Goal: Obtain resource: Download file/media

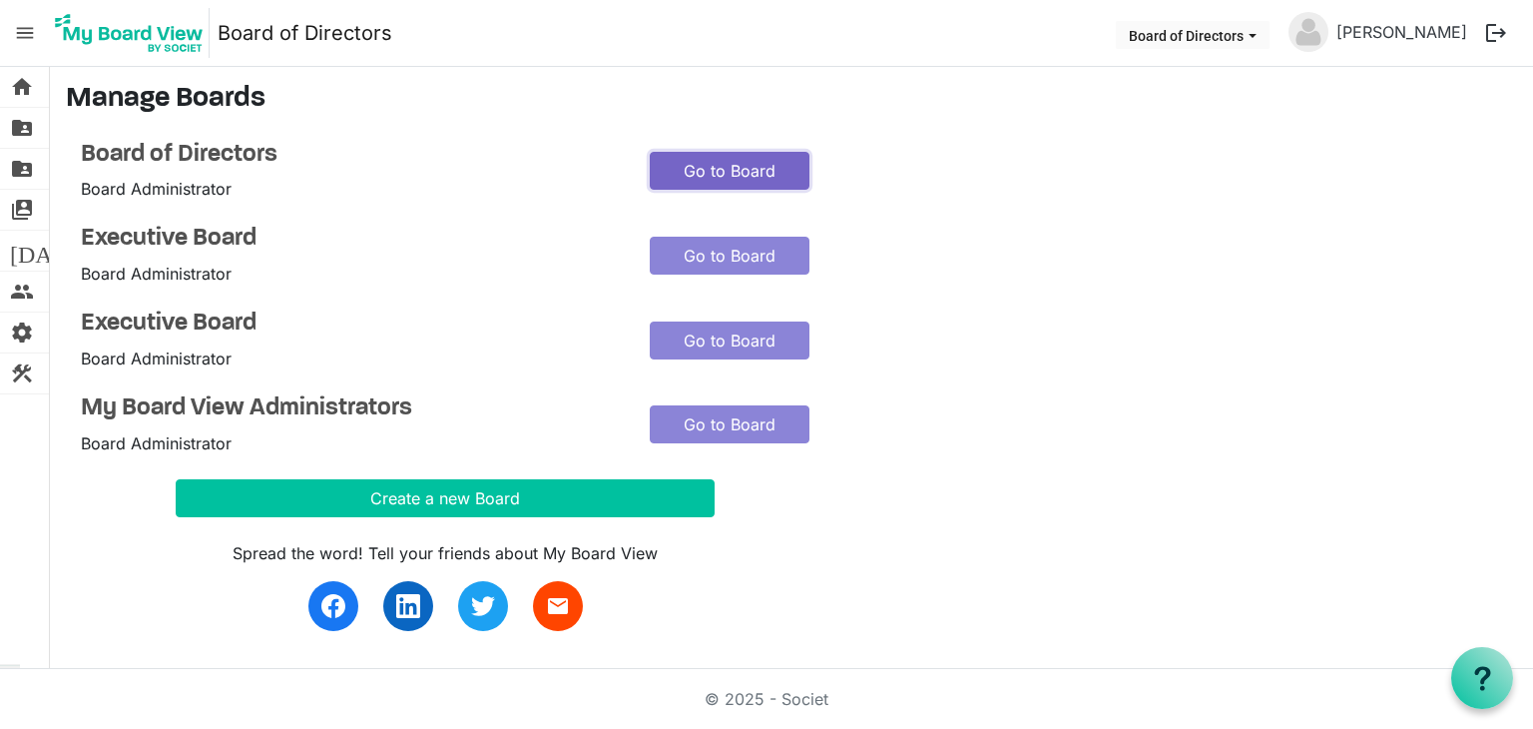
click at [706, 163] on link "Go to Board" at bounding box center [730, 171] width 160 height 38
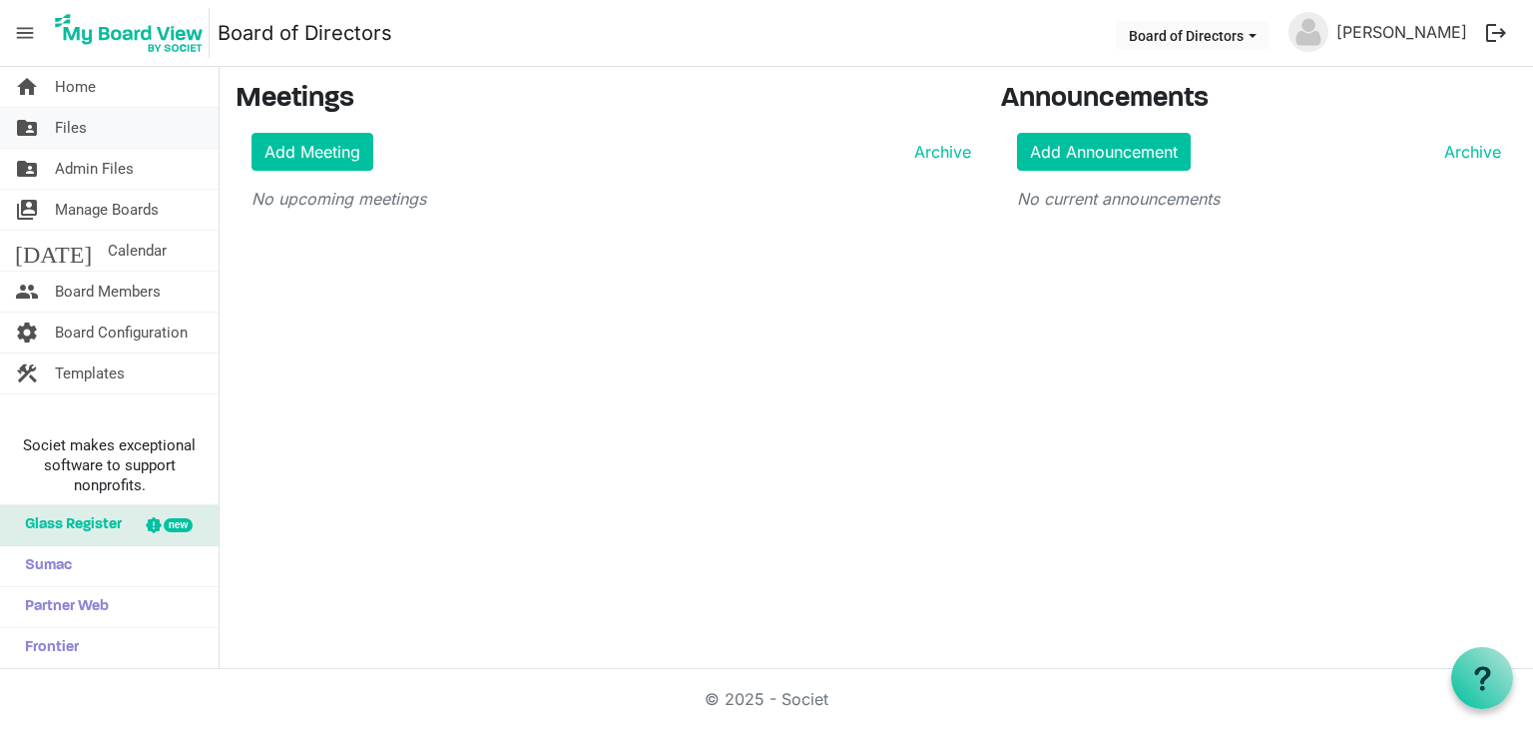
click at [78, 125] on span "Files" at bounding box center [71, 128] width 32 height 40
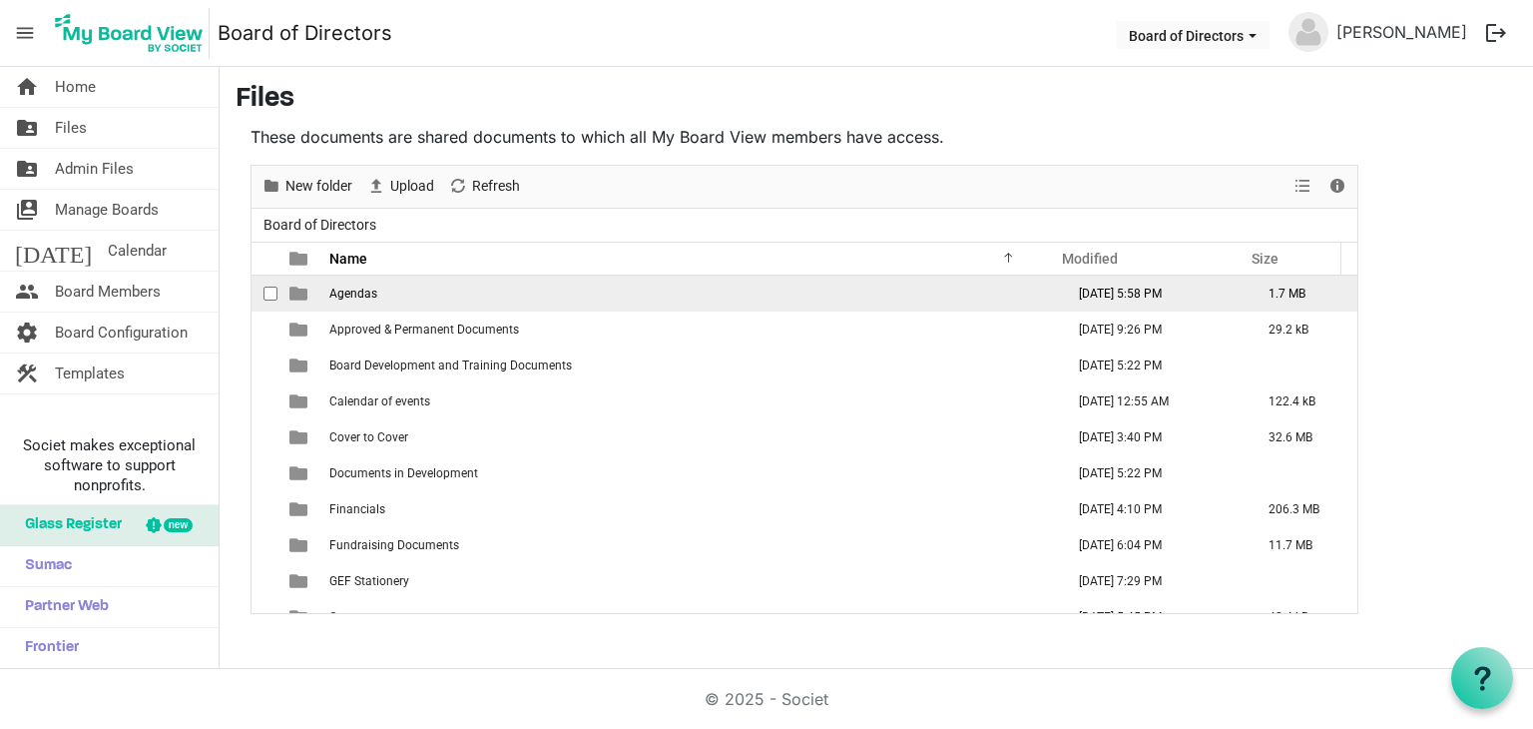
click at [405, 294] on td "Agendas" at bounding box center [690, 293] width 735 height 36
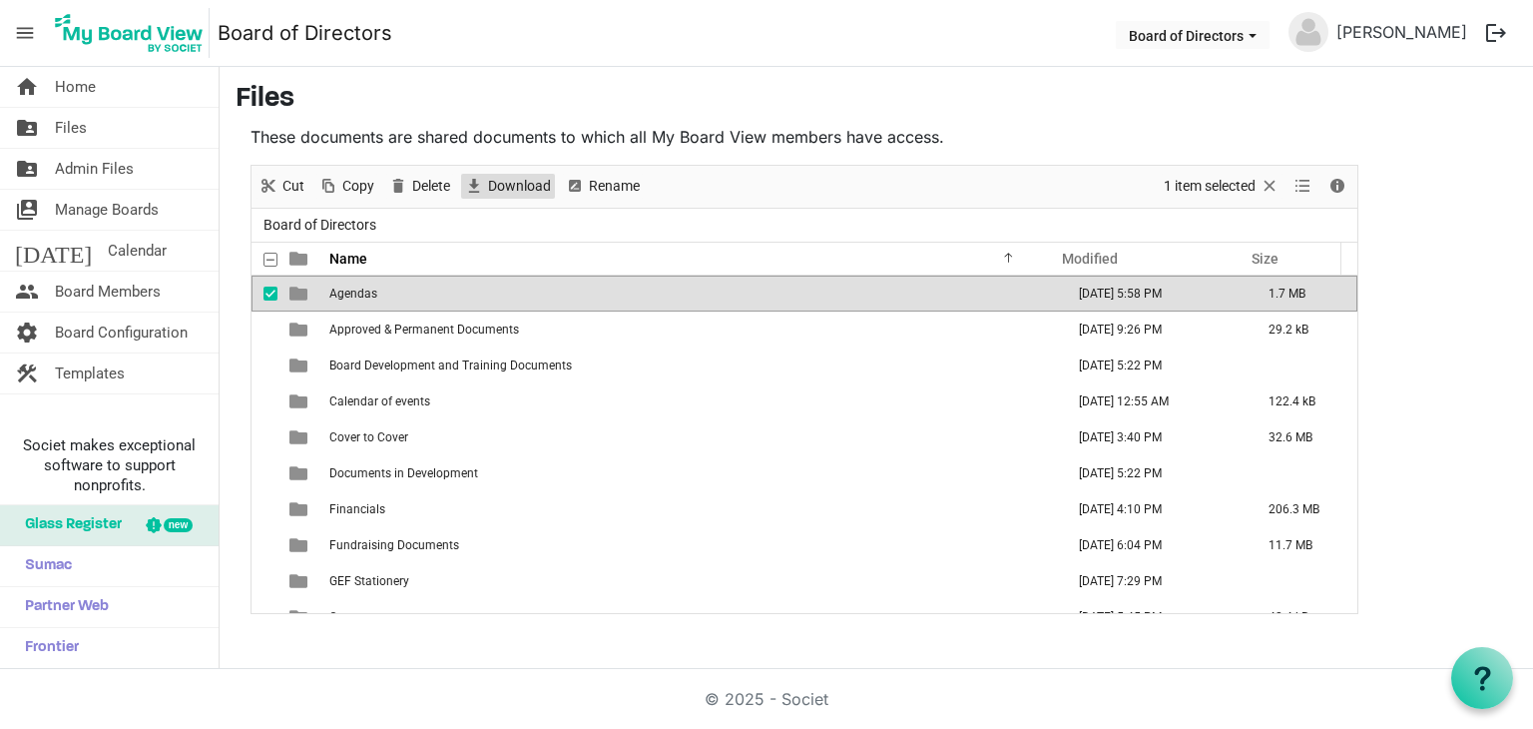
click at [492, 189] on span "Download" at bounding box center [519, 186] width 67 height 25
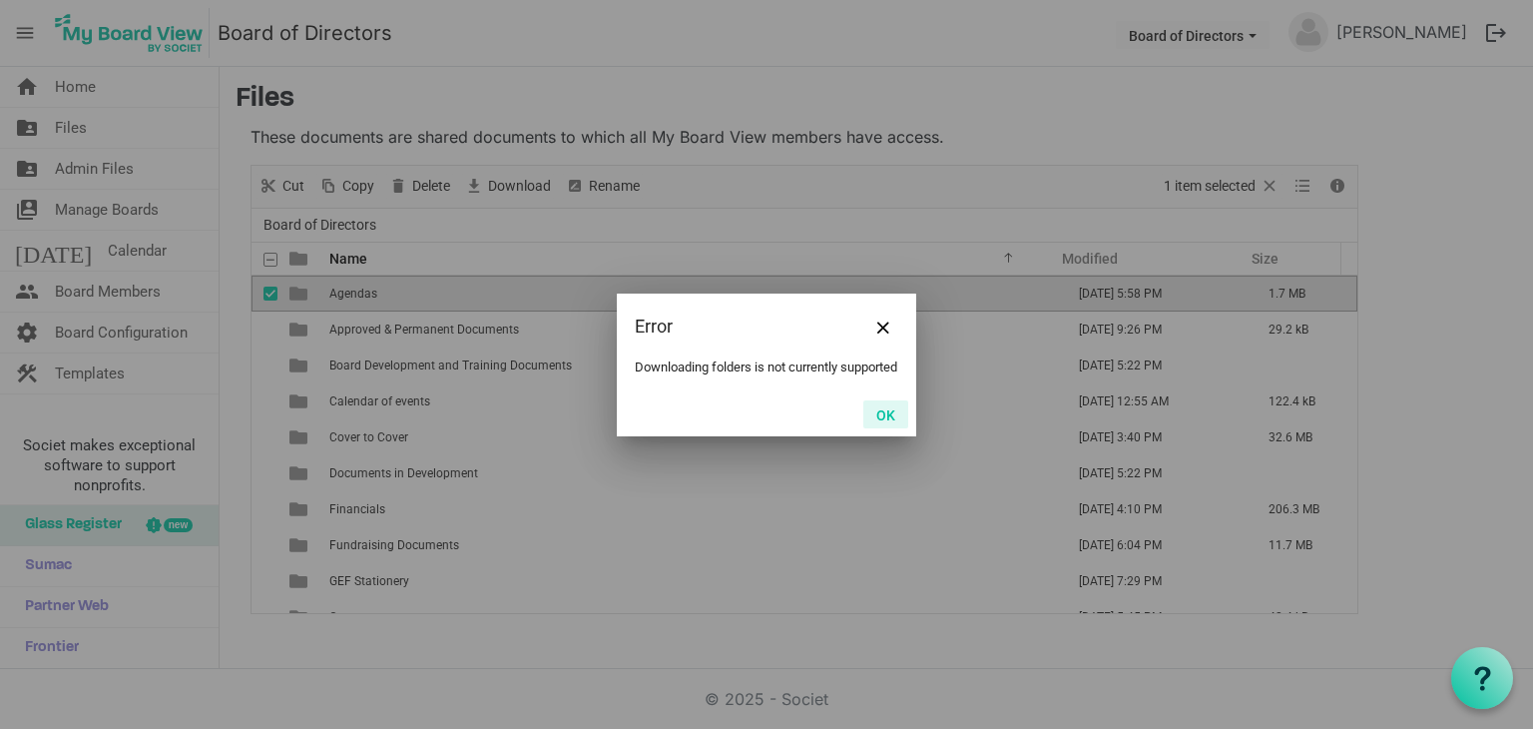
click at [868, 416] on button "OK" at bounding box center [885, 414] width 45 height 28
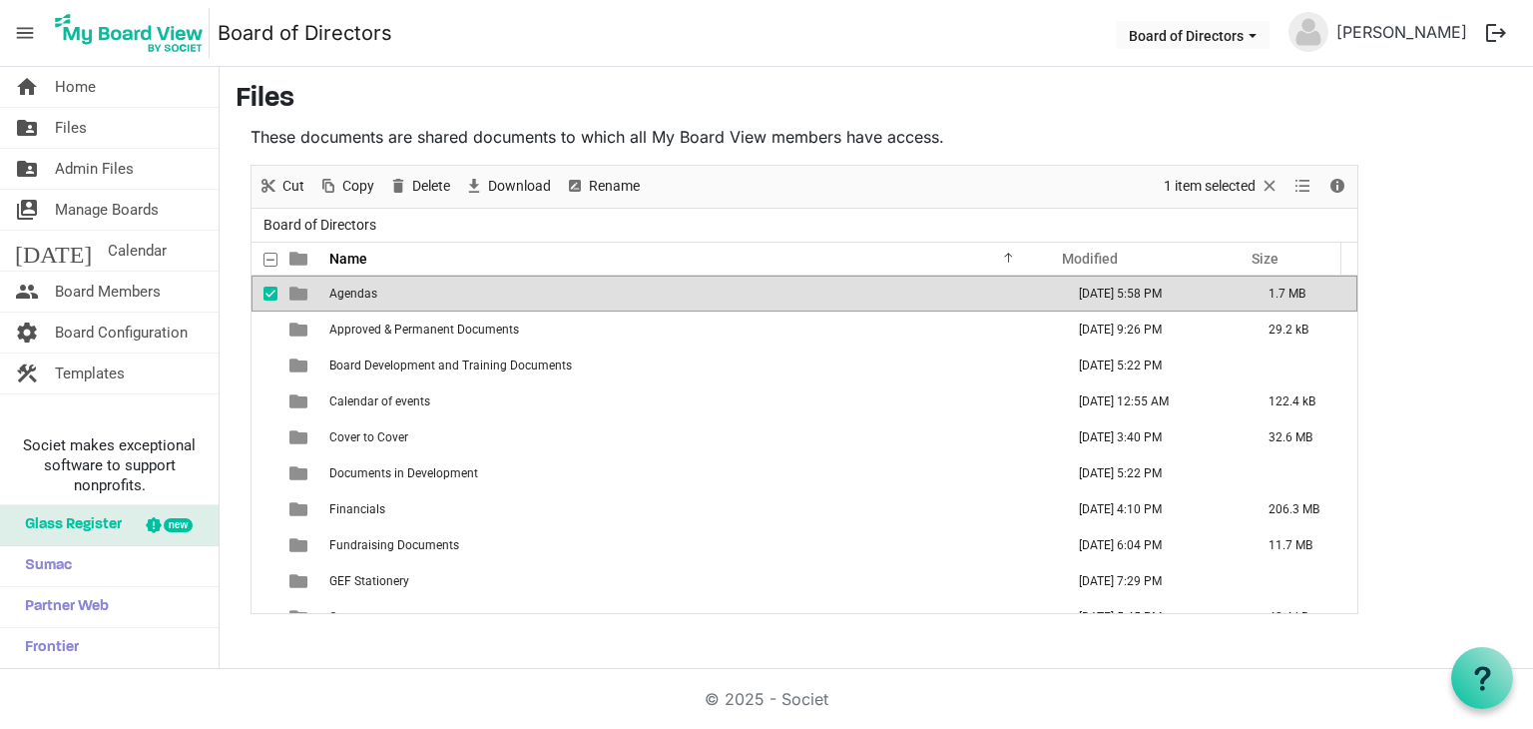
click at [672, 288] on td "Agendas" at bounding box center [690, 293] width 735 height 36
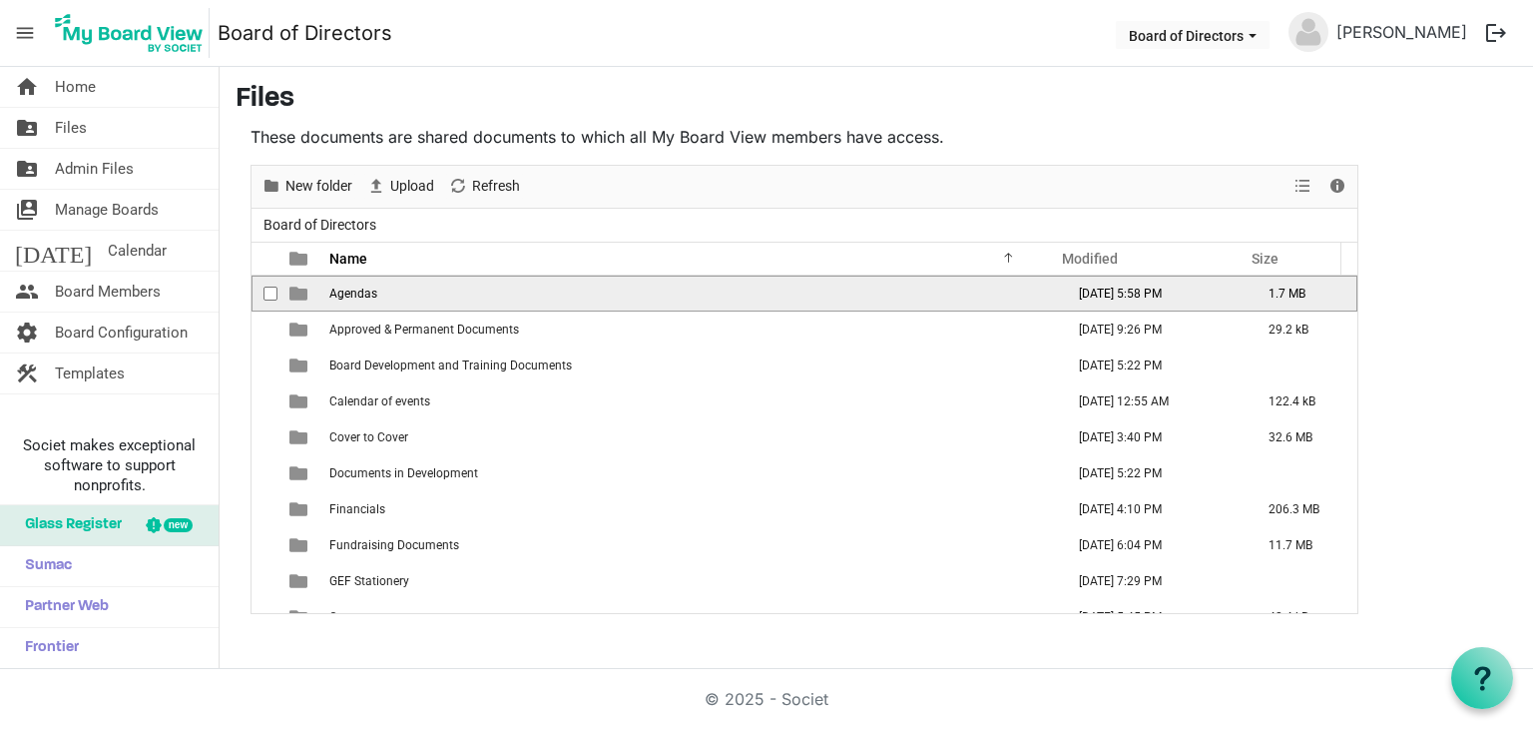
click at [672, 287] on td "Agendas" at bounding box center [690, 293] width 735 height 36
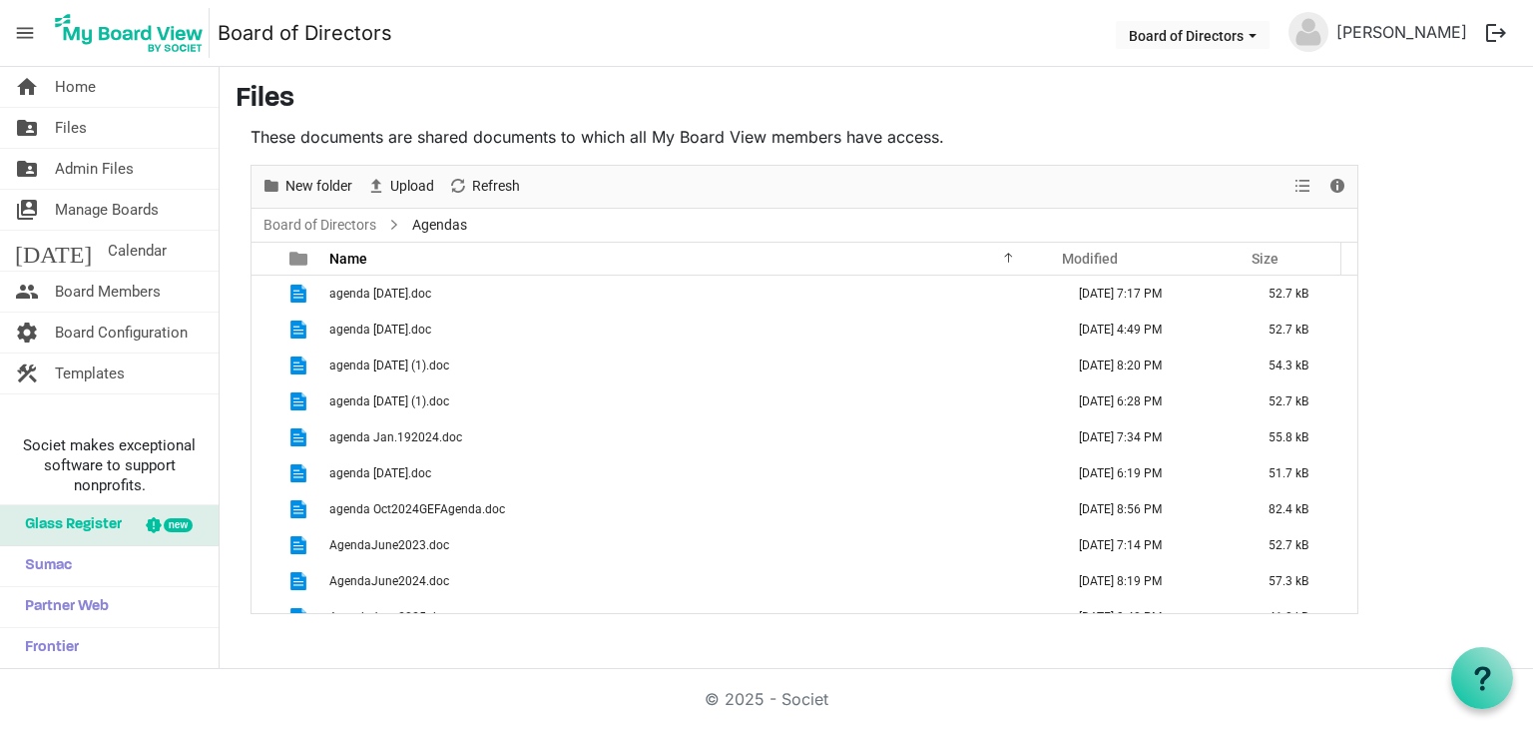
click at [672, 287] on td "agenda April 2024.doc" at bounding box center [690, 293] width 735 height 36
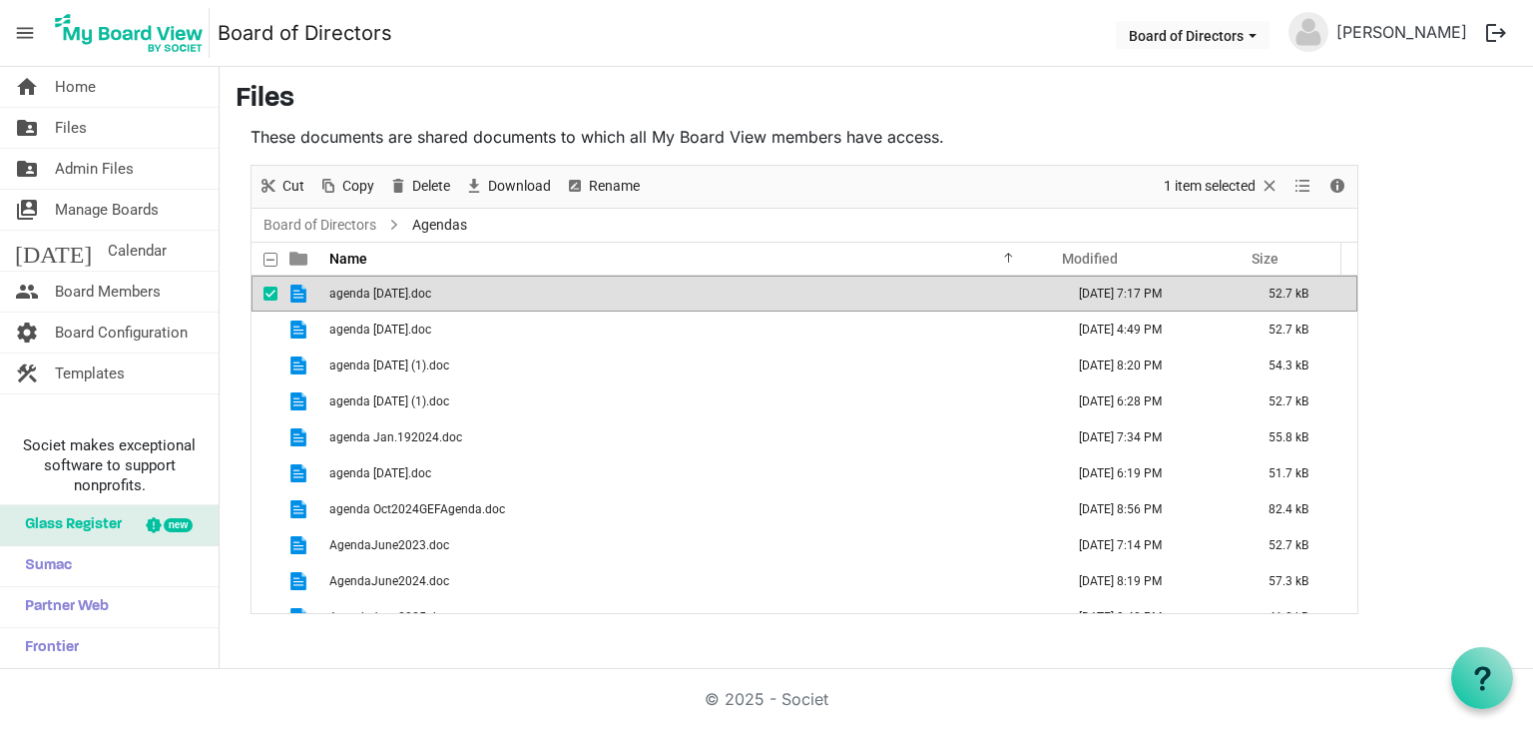
click at [267, 292] on span "checkbox" at bounding box center [270, 293] width 14 height 14
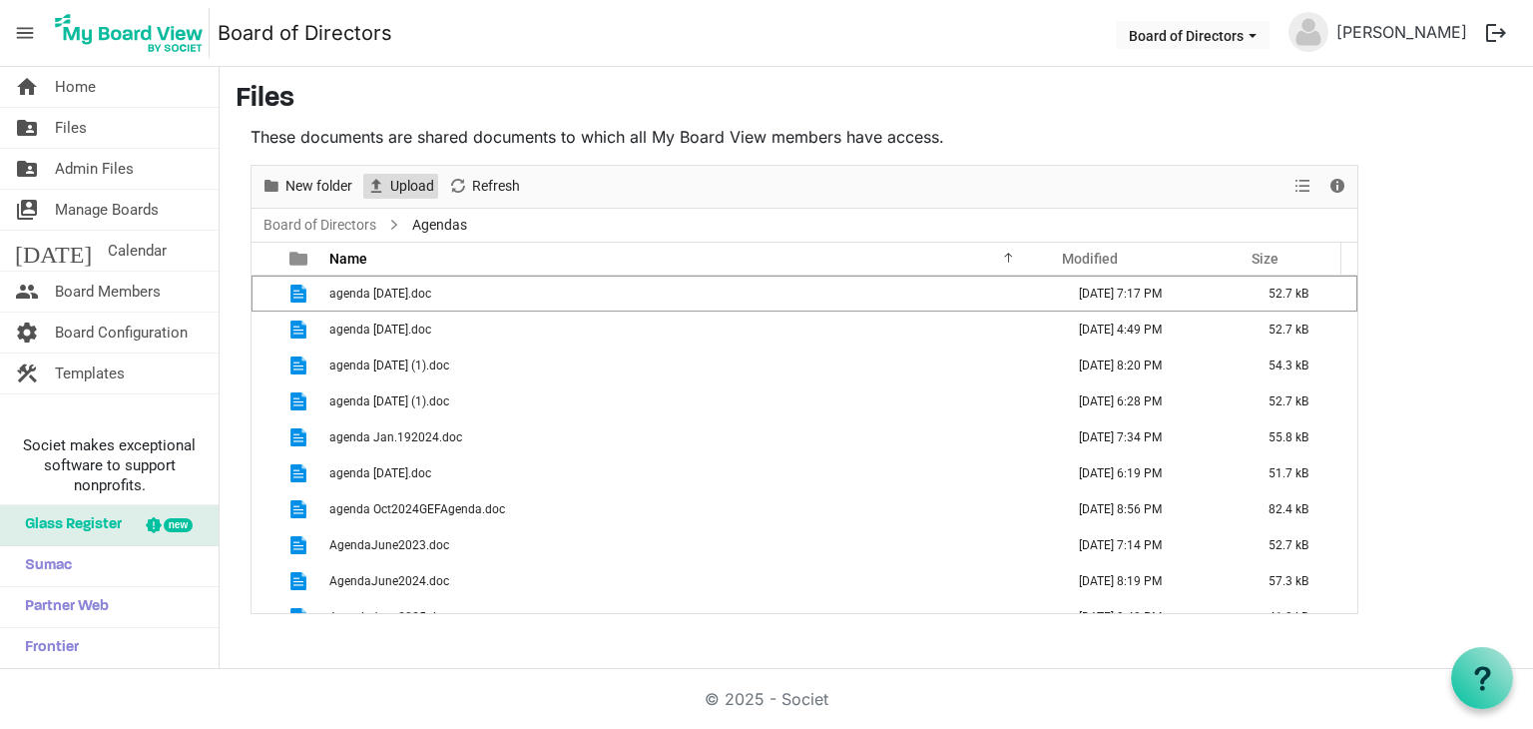
click at [415, 185] on span "Upload" at bounding box center [412, 186] width 48 height 25
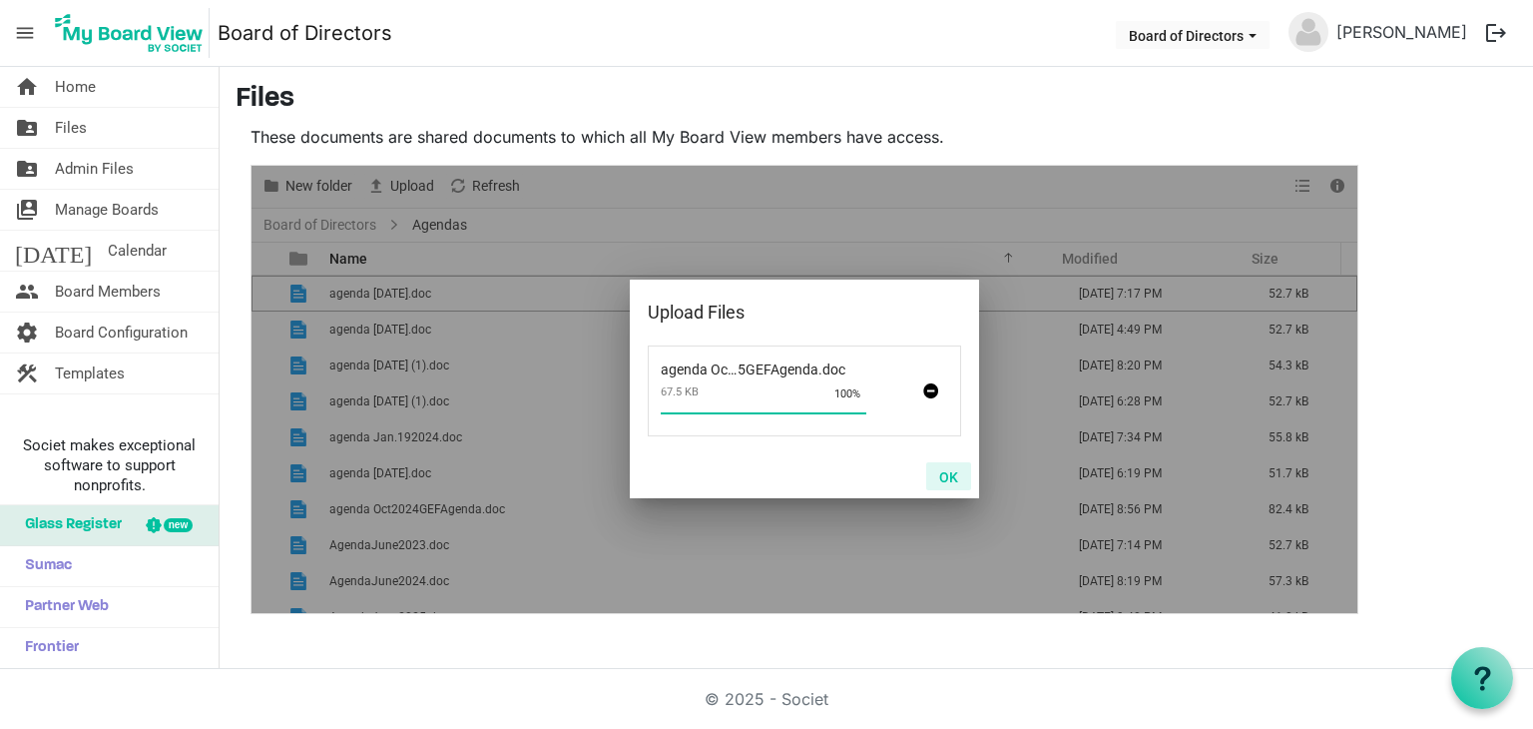
click at [947, 481] on button "OK" at bounding box center [948, 476] width 45 height 28
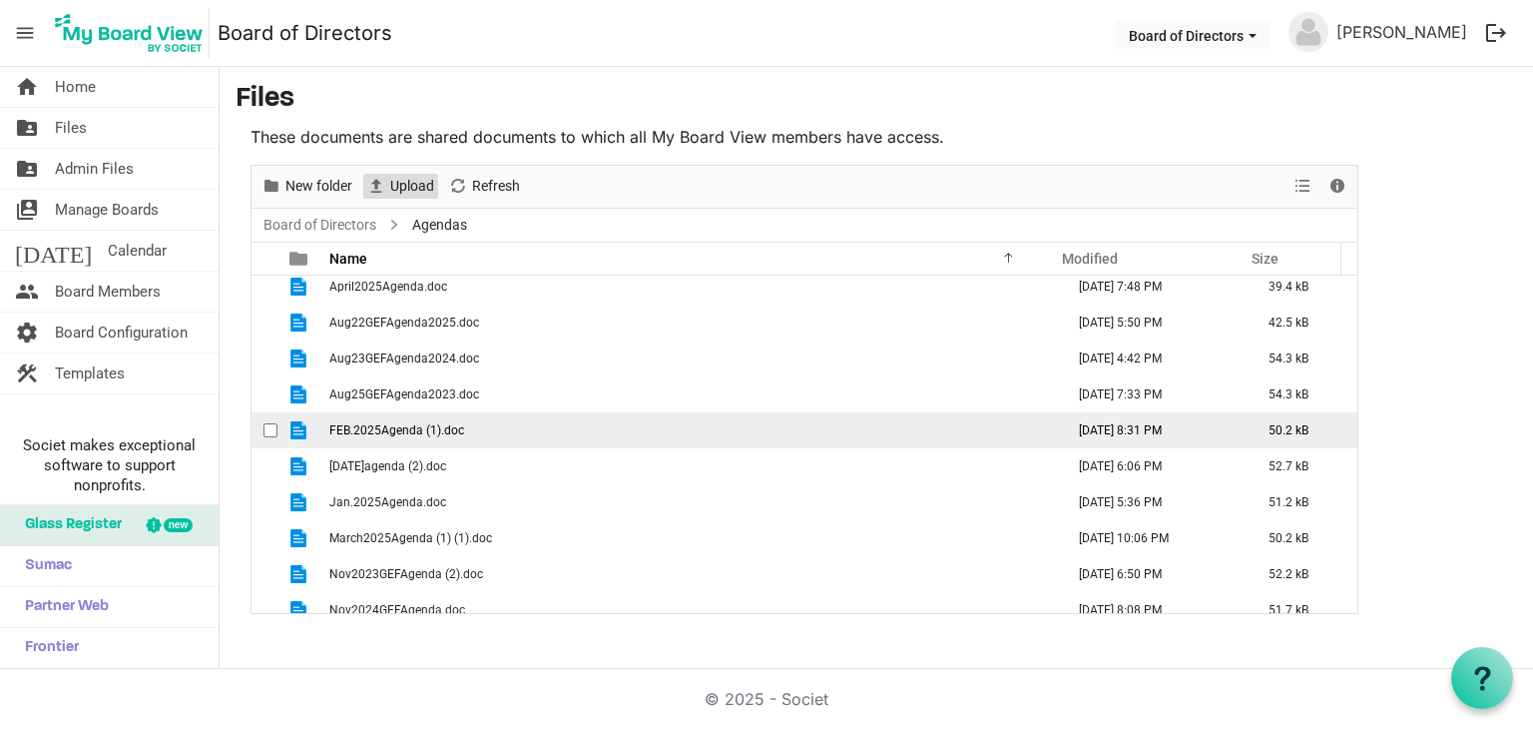
scroll to position [560, 0]
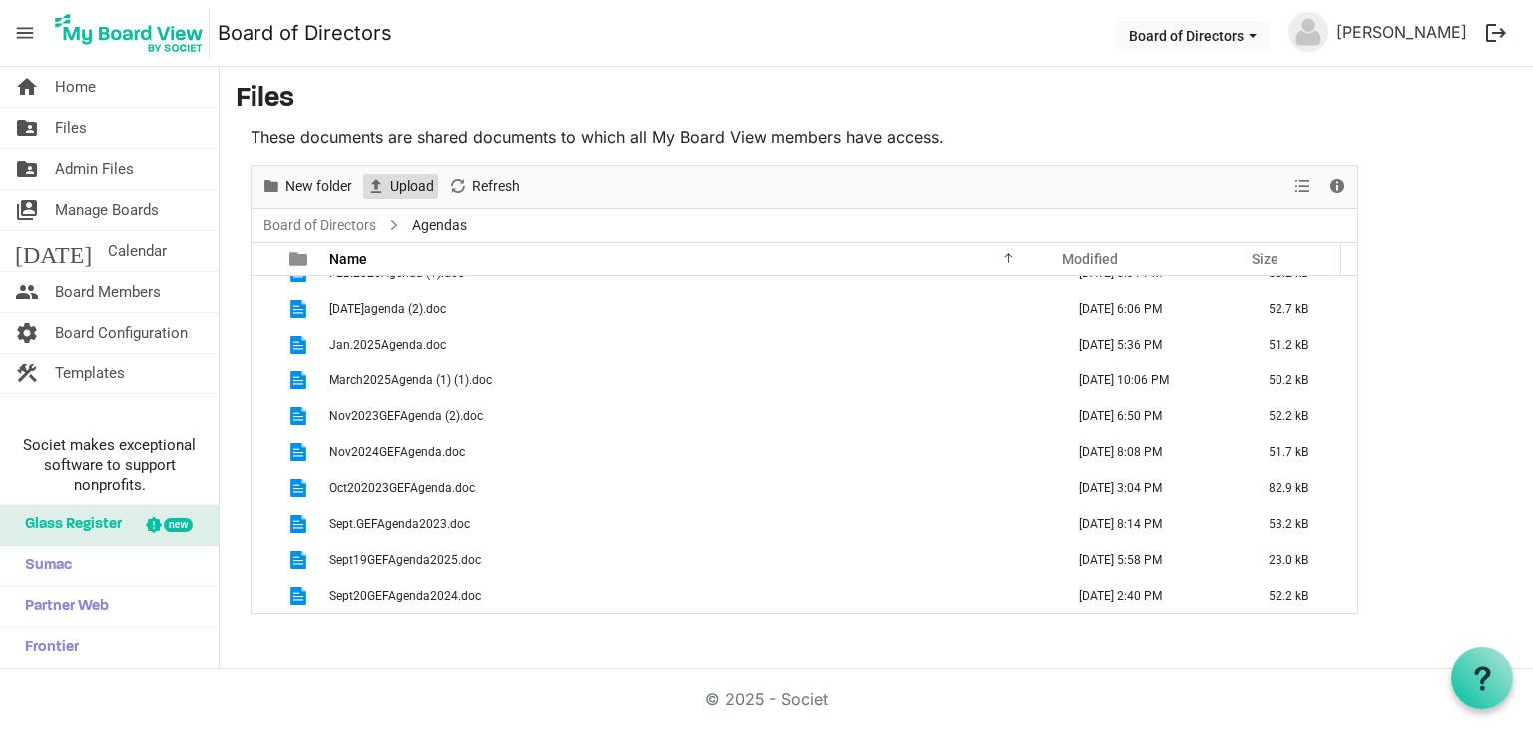
click at [383, 185] on span "Upload" at bounding box center [376, 186] width 24 height 25
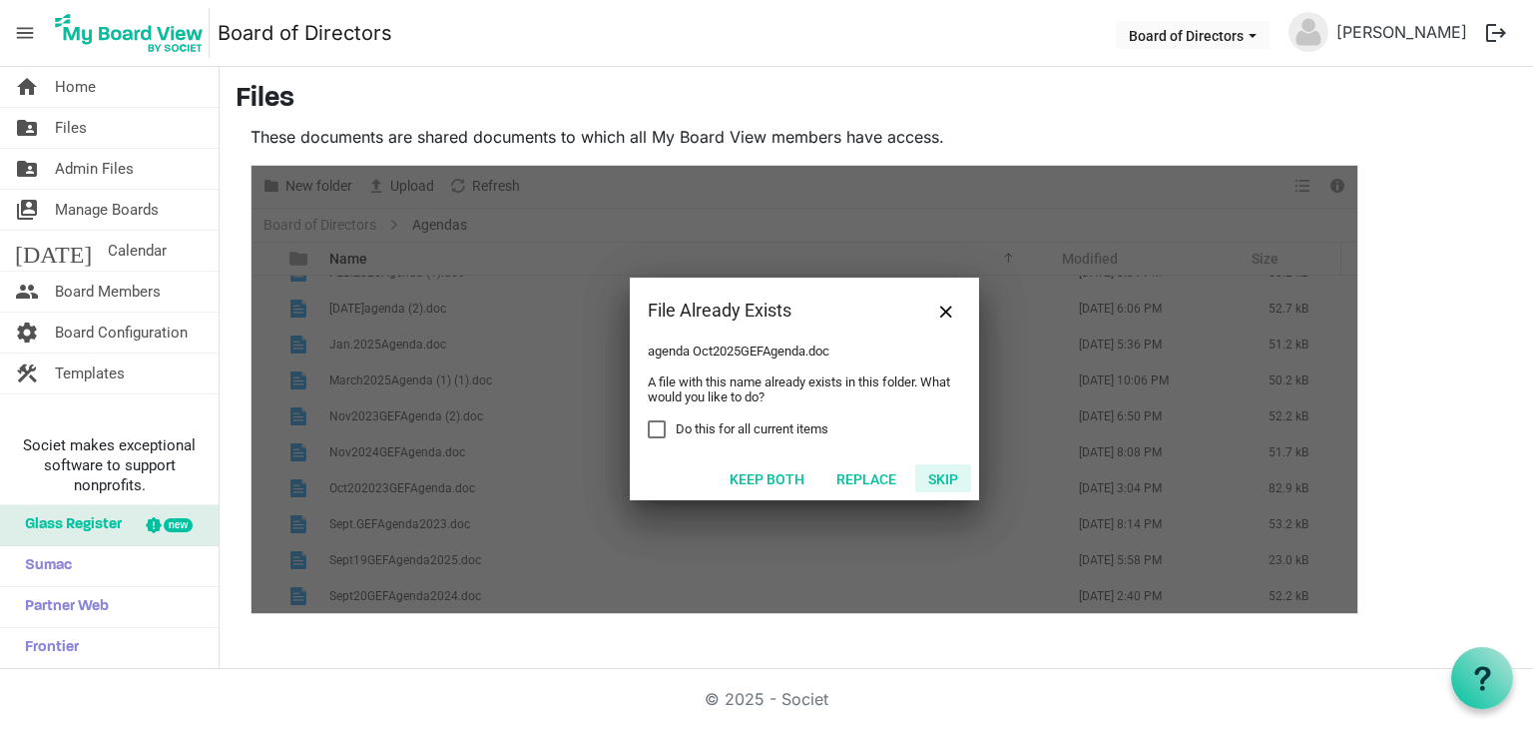
click at [941, 474] on button "Skip" at bounding box center [943, 478] width 56 height 28
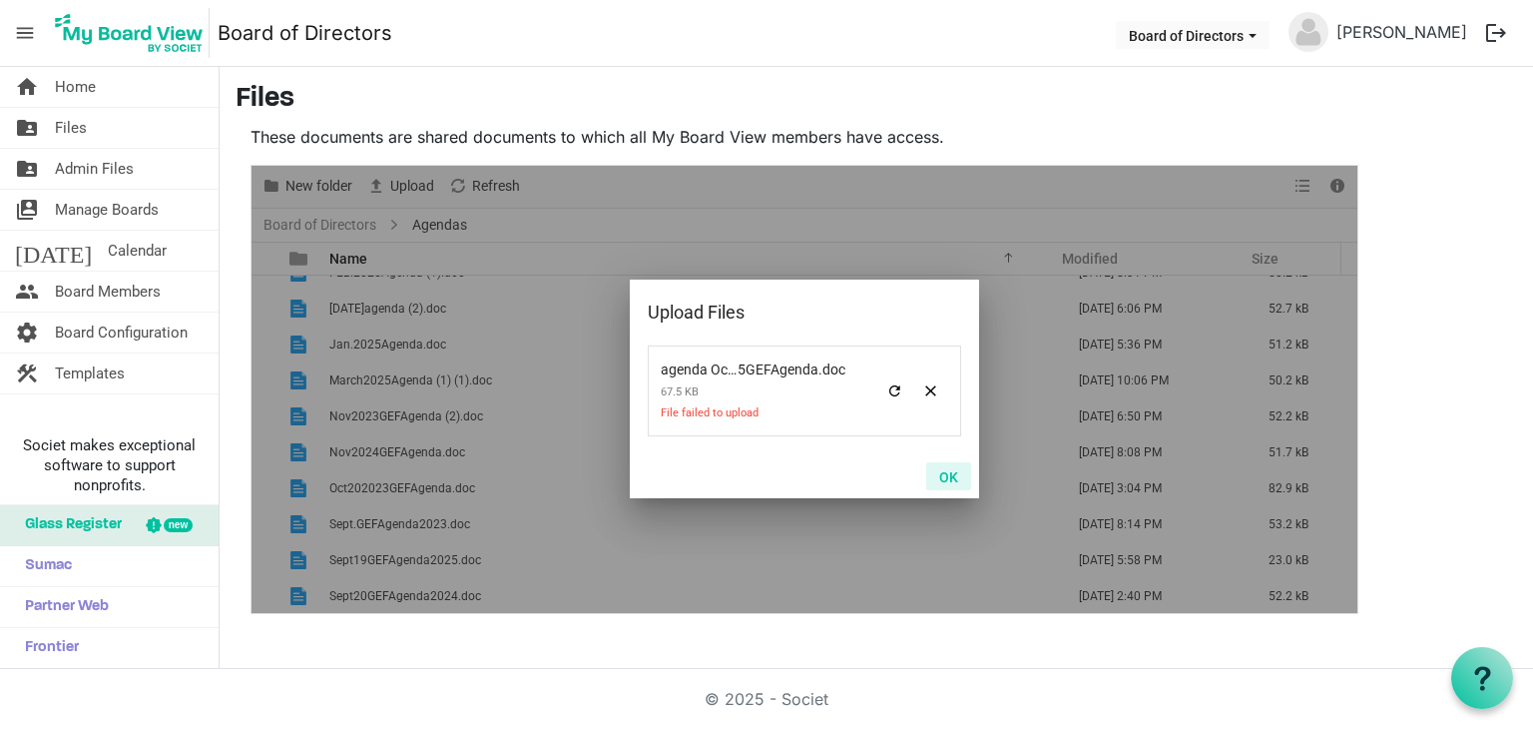
click at [945, 471] on button "OK" at bounding box center [948, 476] width 45 height 28
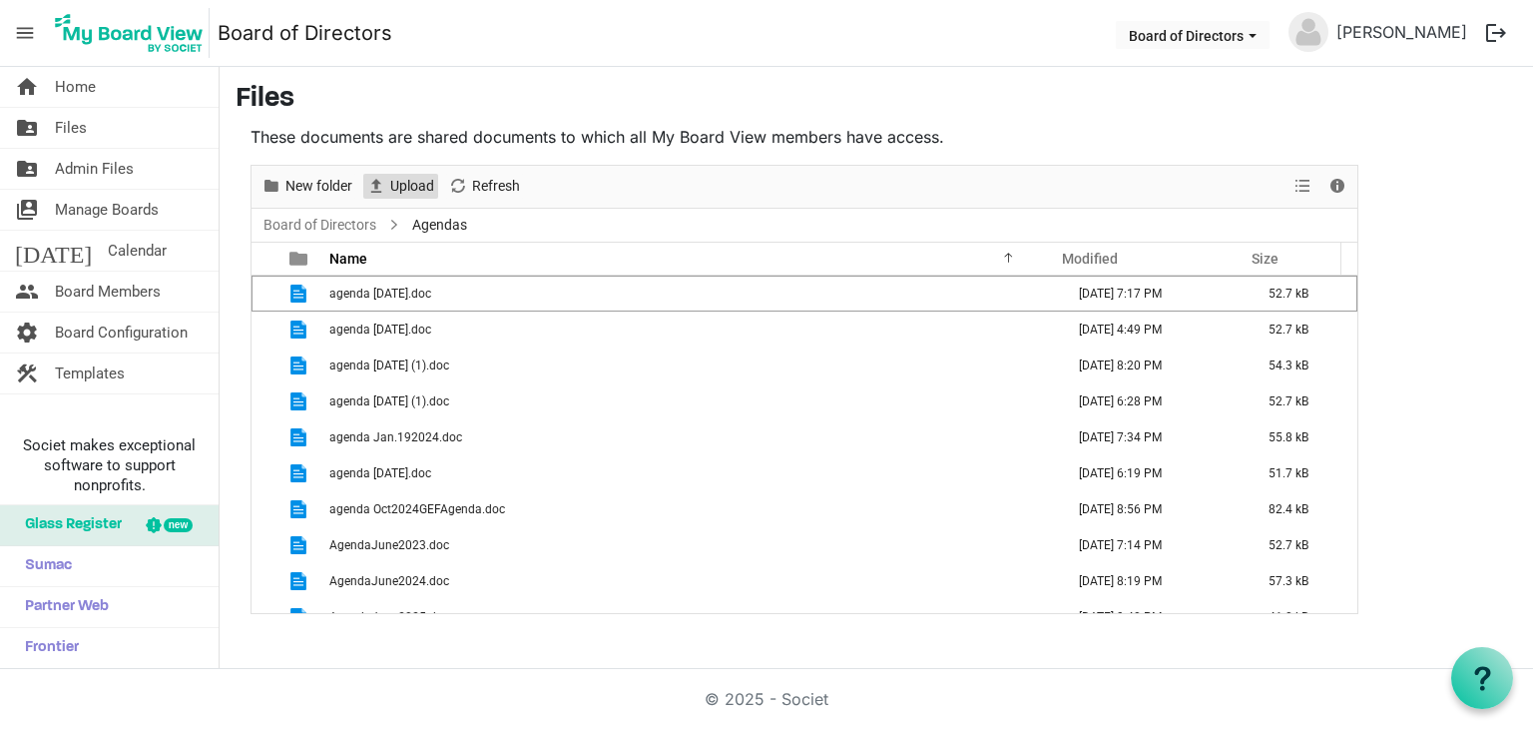
scroll to position [0, 0]
click at [410, 182] on span "Upload" at bounding box center [412, 186] width 48 height 25
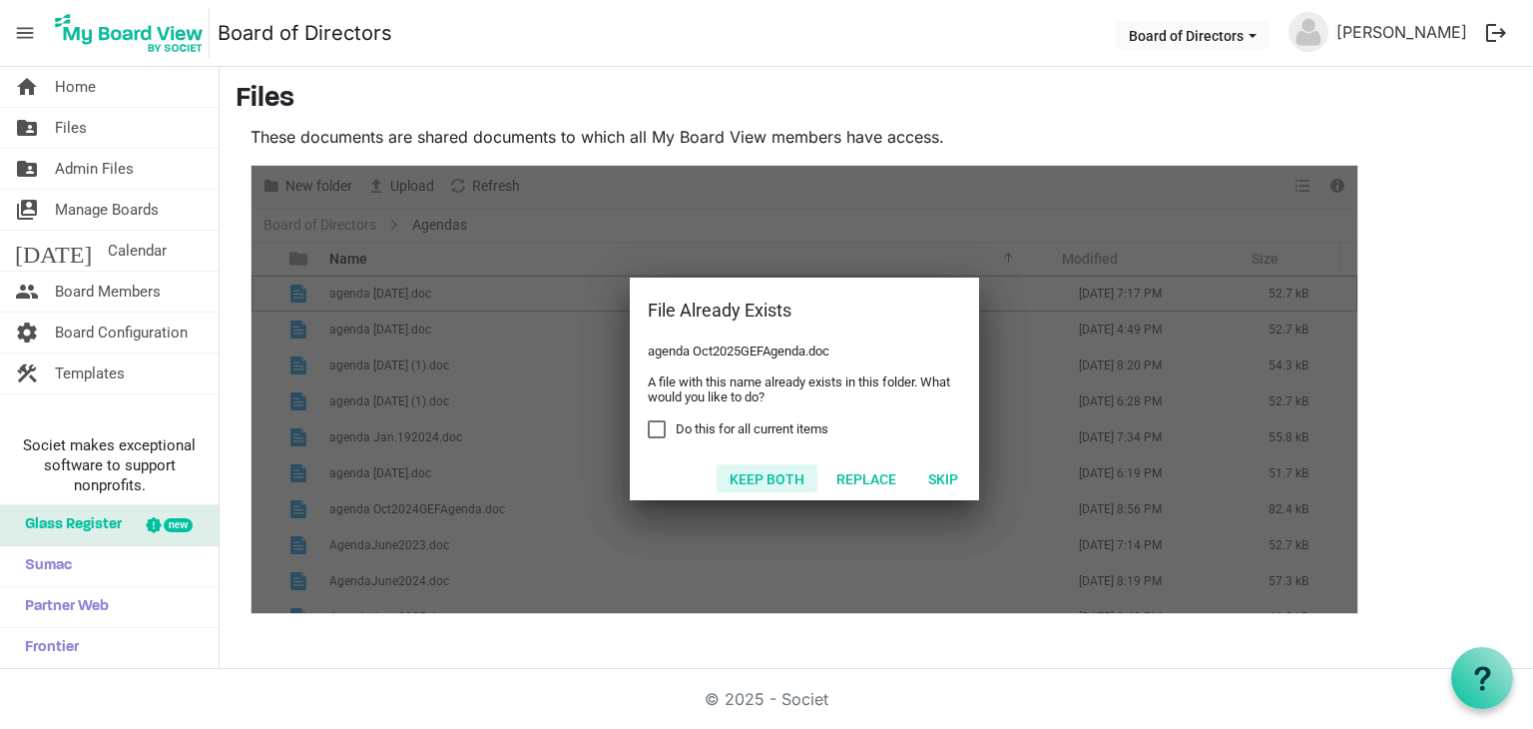
click at [738, 476] on button "Keep both" at bounding box center [767, 478] width 101 height 28
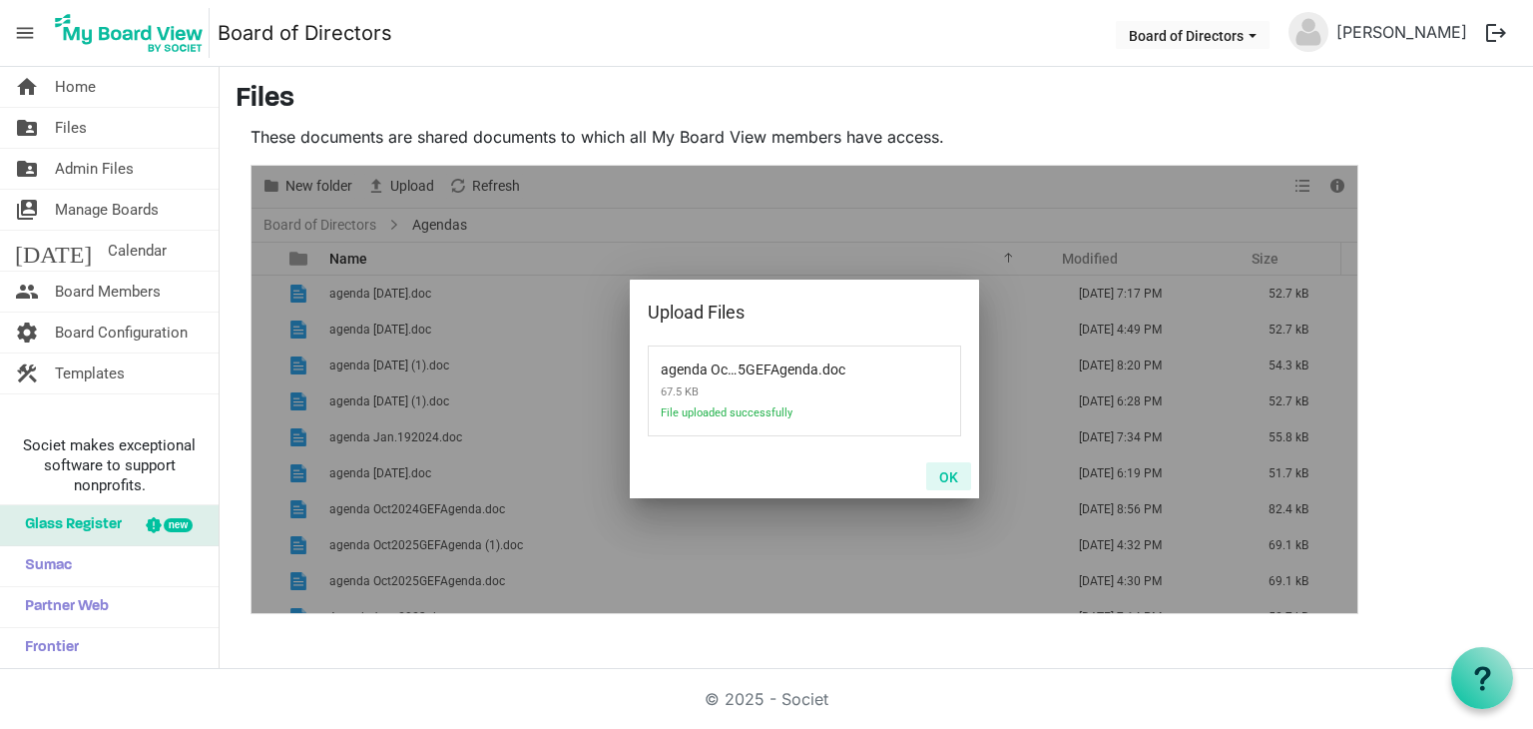
click at [949, 470] on button "OK" at bounding box center [948, 476] width 45 height 28
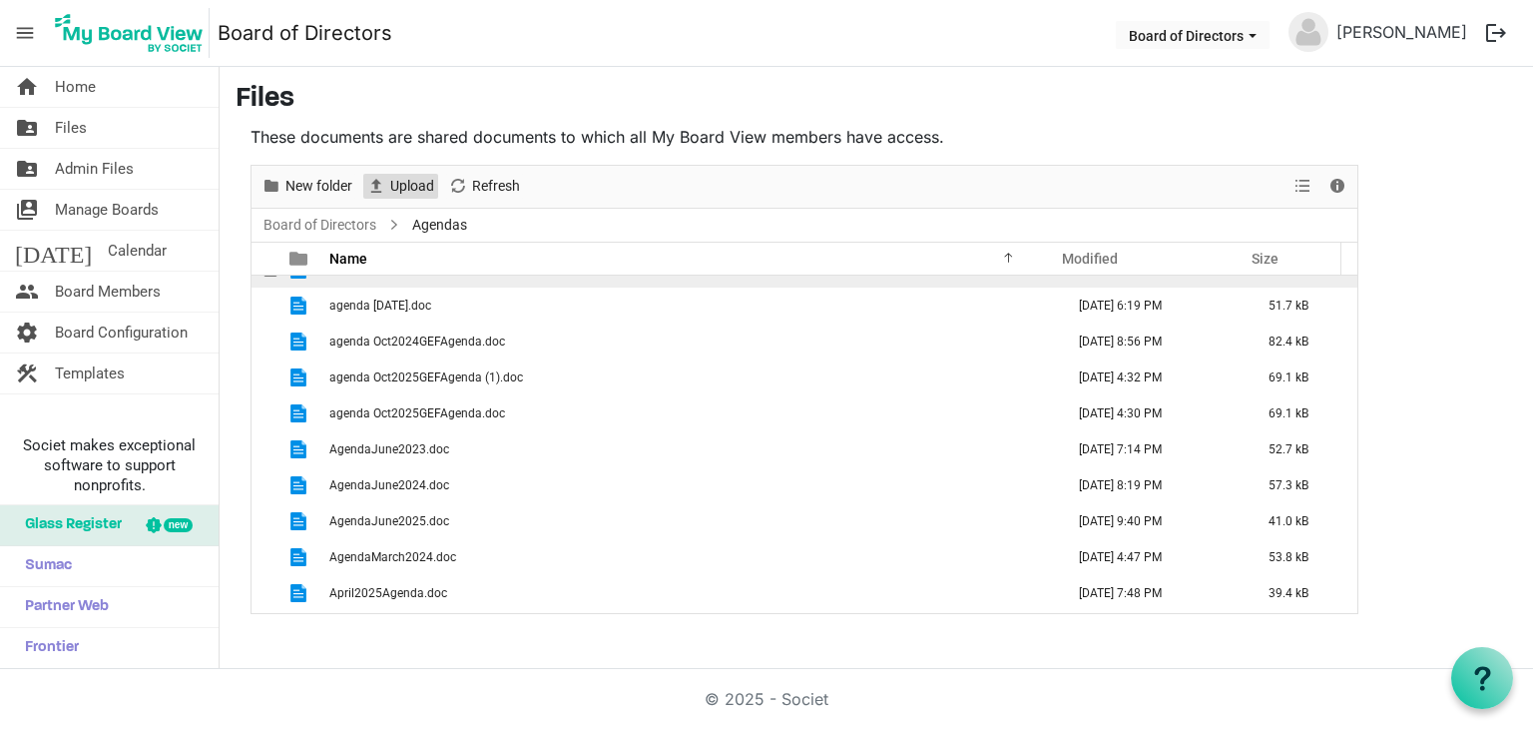
scroll to position [200, 0]
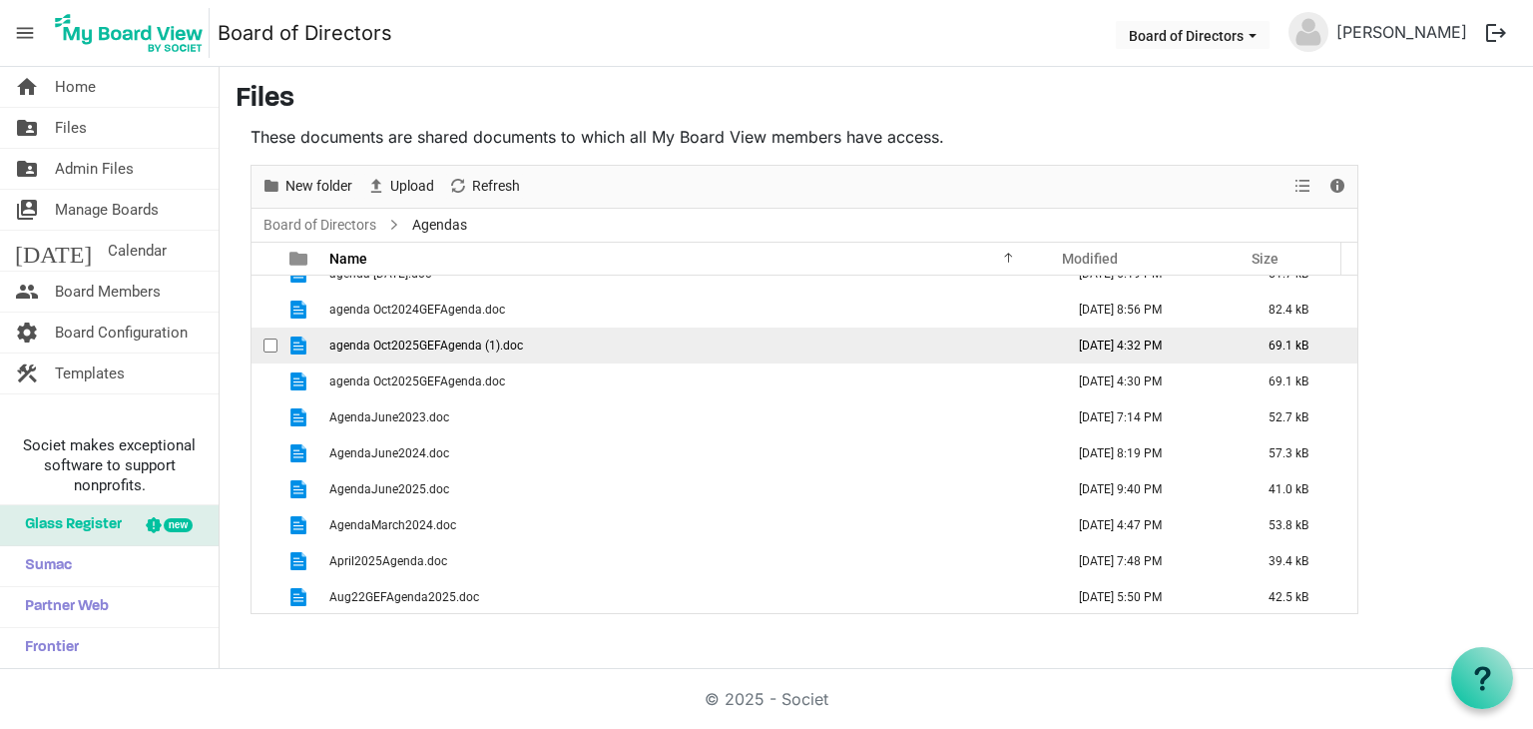
click at [553, 343] on td "agenda Oct2025GEFAgenda (1).doc" at bounding box center [690, 345] width 735 height 36
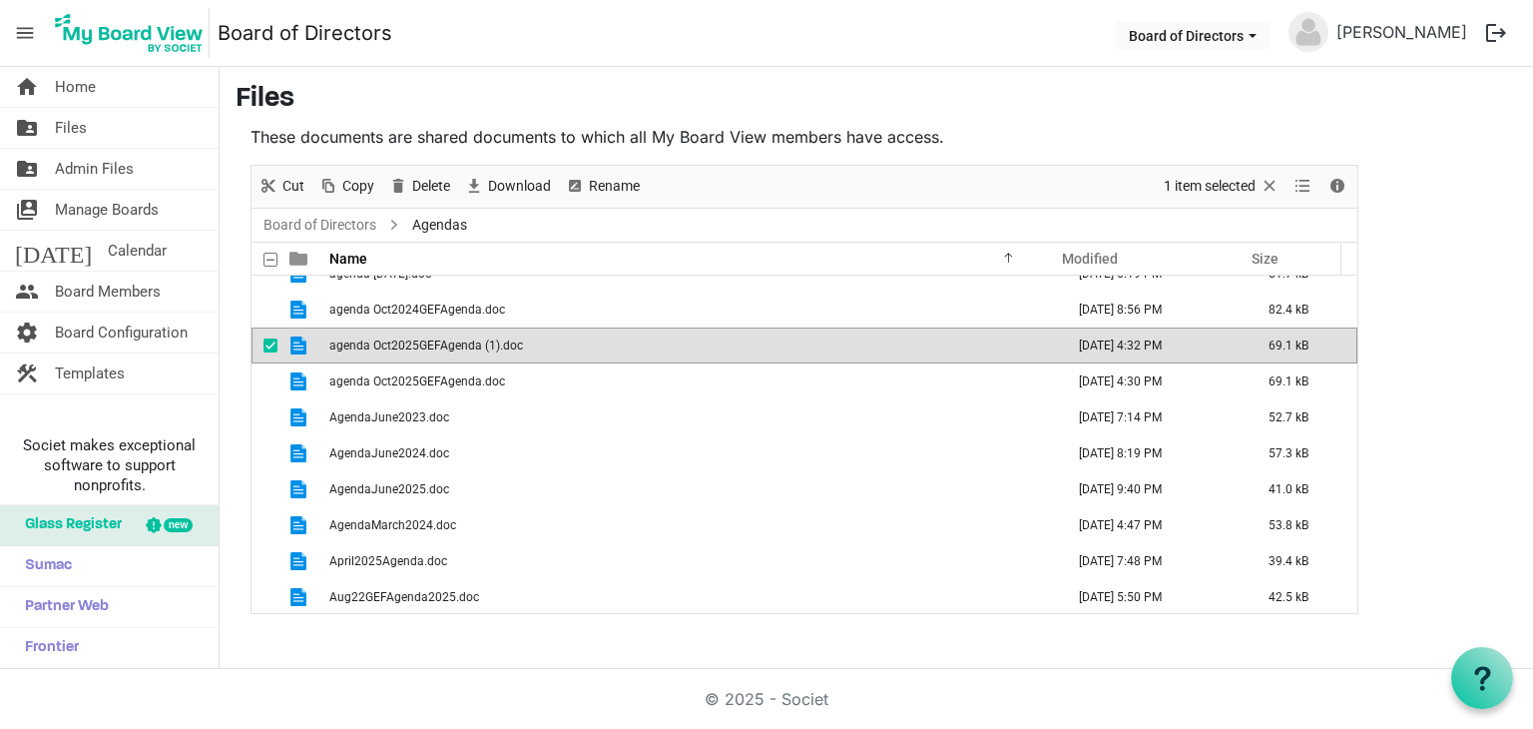
click at [553, 341] on td "agenda Oct2025GEFAgenda (1).doc" at bounding box center [690, 345] width 735 height 36
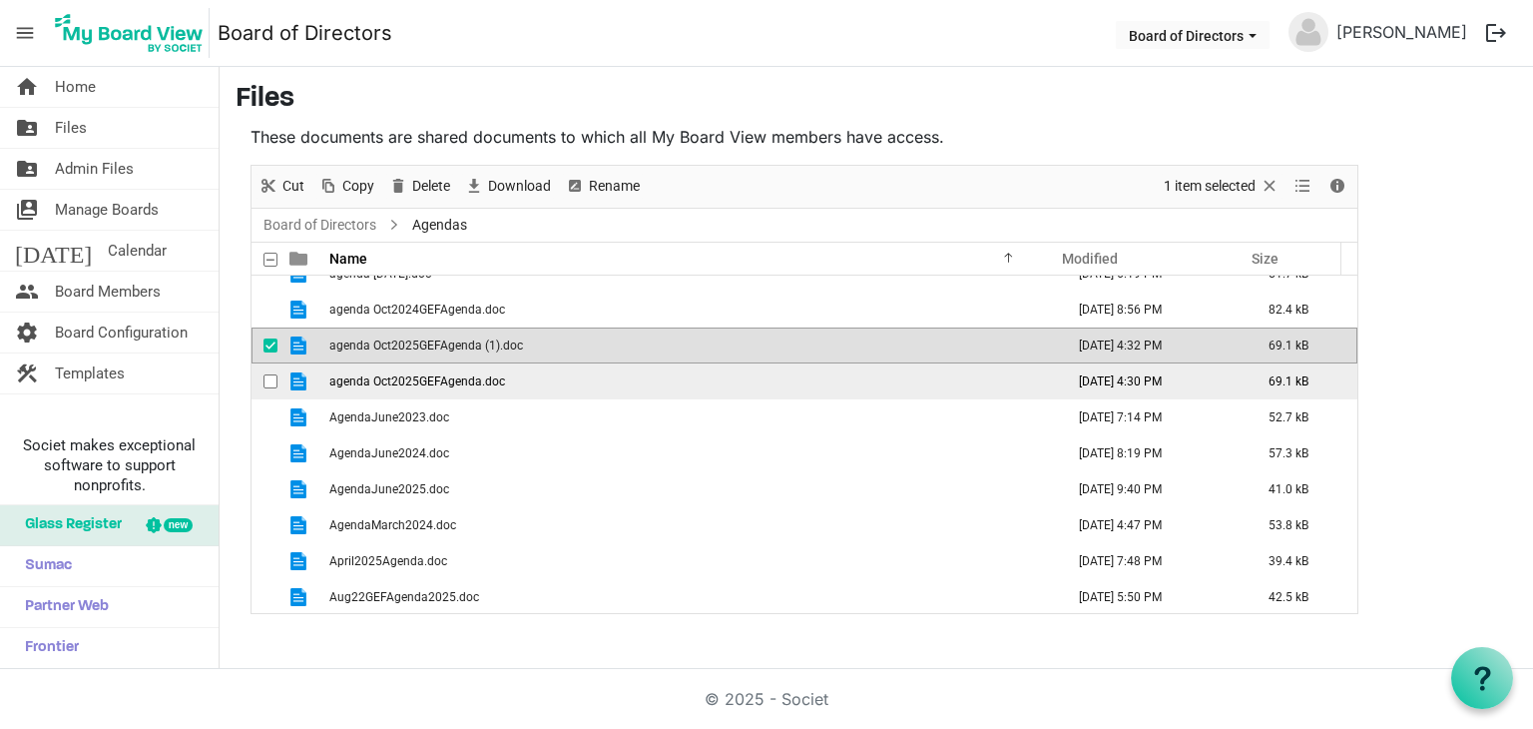
click at [622, 371] on td "agenda Oct2025GEFAgenda.doc" at bounding box center [690, 381] width 735 height 36
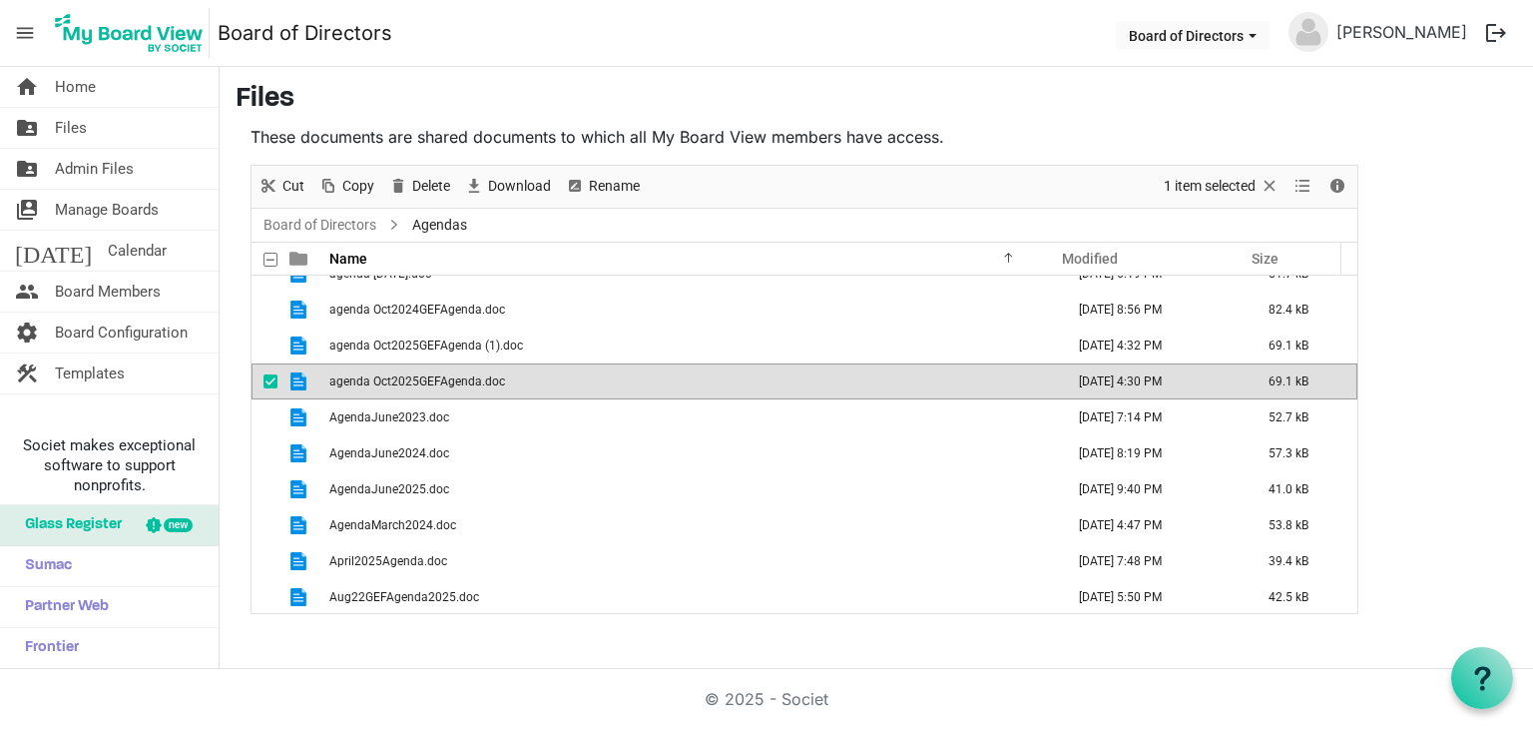
click at [622, 371] on td "agenda Oct2025GEFAgenda.doc" at bounding box center [690, 381] width 735 height 36
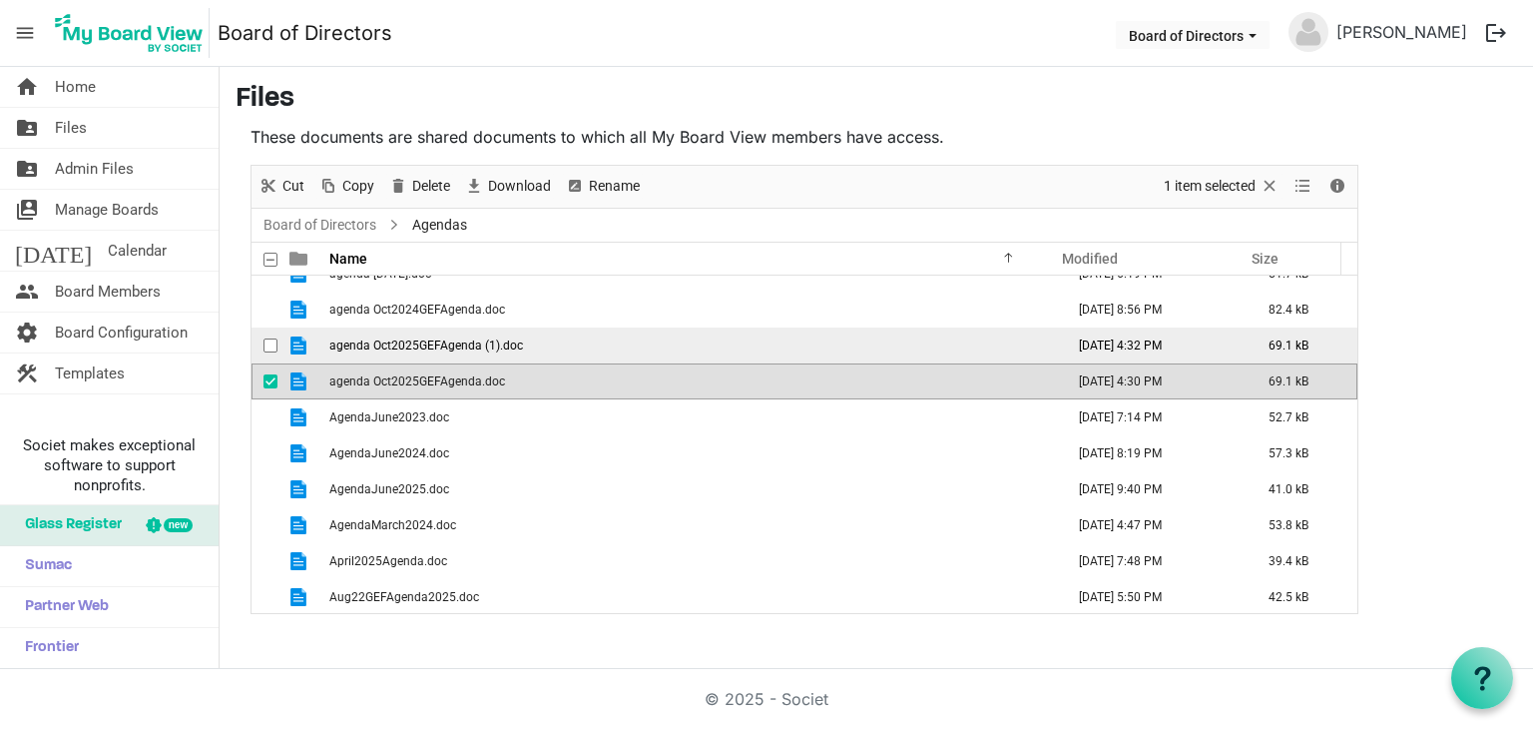
click at [619, 342] on td "agenda Oct2025GEFAgenda (1).doc" at bounding box center [690, 345] width 735 height 36
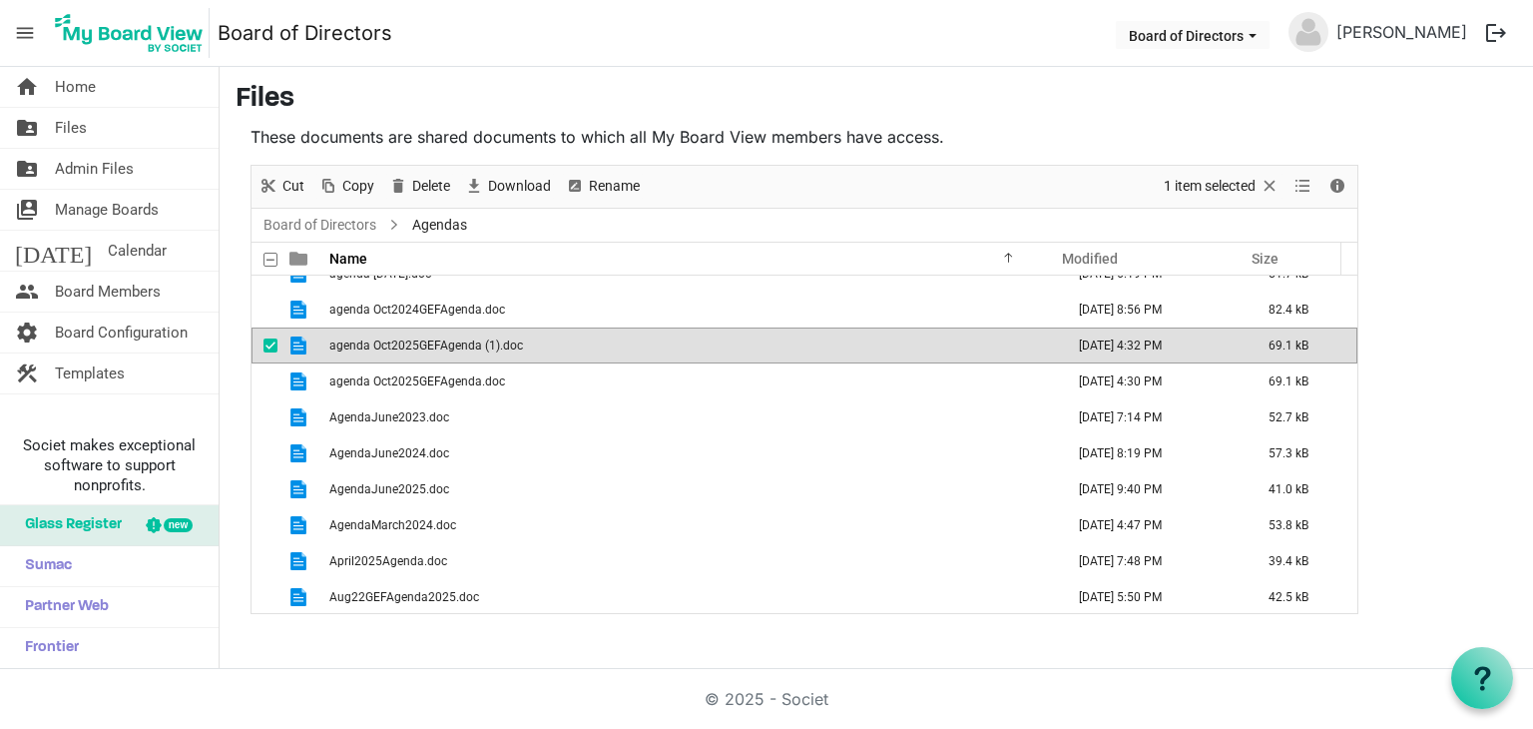
click at [619, 341] on td "agenda Oct2025GEFAgenda (1).doc" at bounding box center [690, 345] width 735 height 36
click at [267, 342] on span "checkbox" at bounding box center [270, 345] width 14 height 14
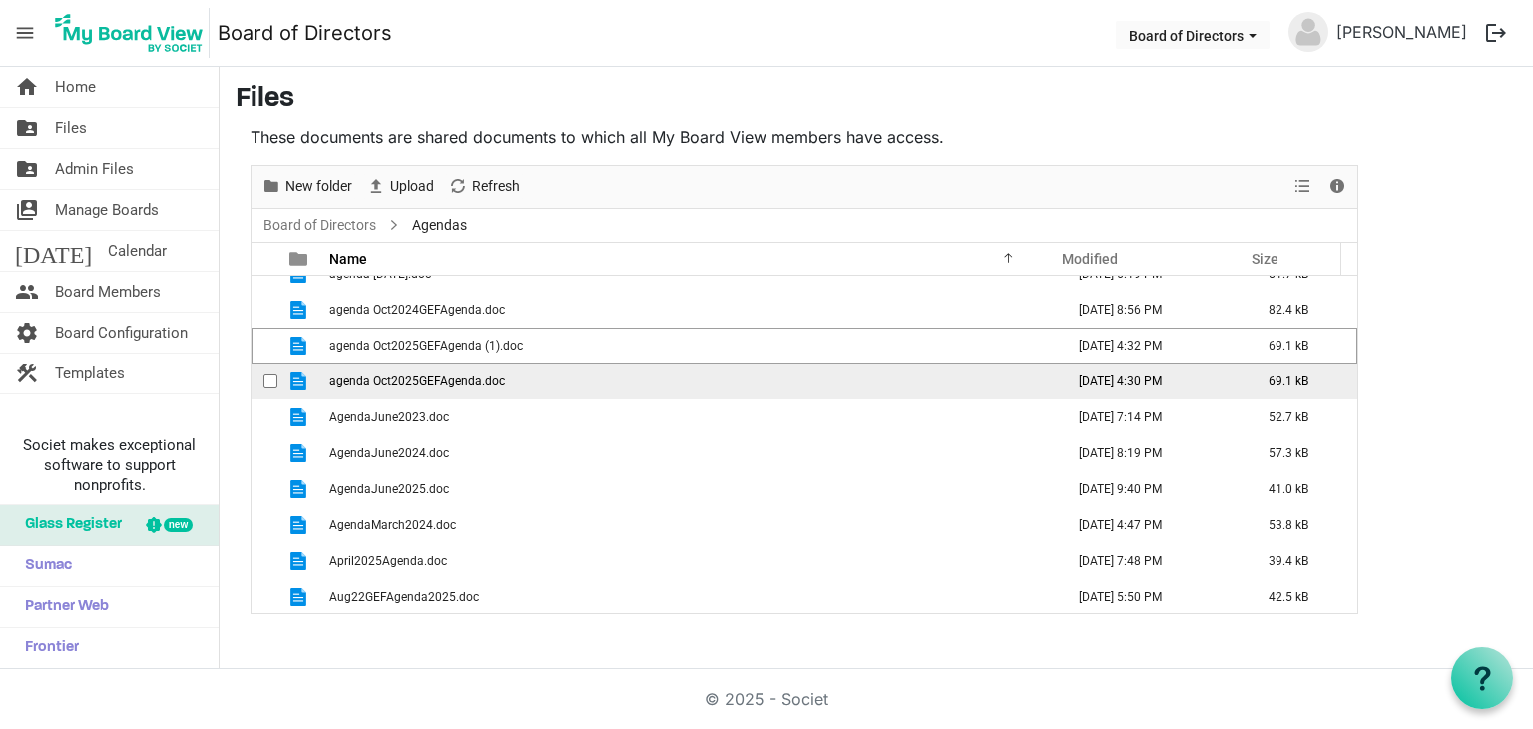
click at [409, 380] on span "agenda Oct2025GEFAgenda.doc" at bounding box center [417, 381] width 176 height 14
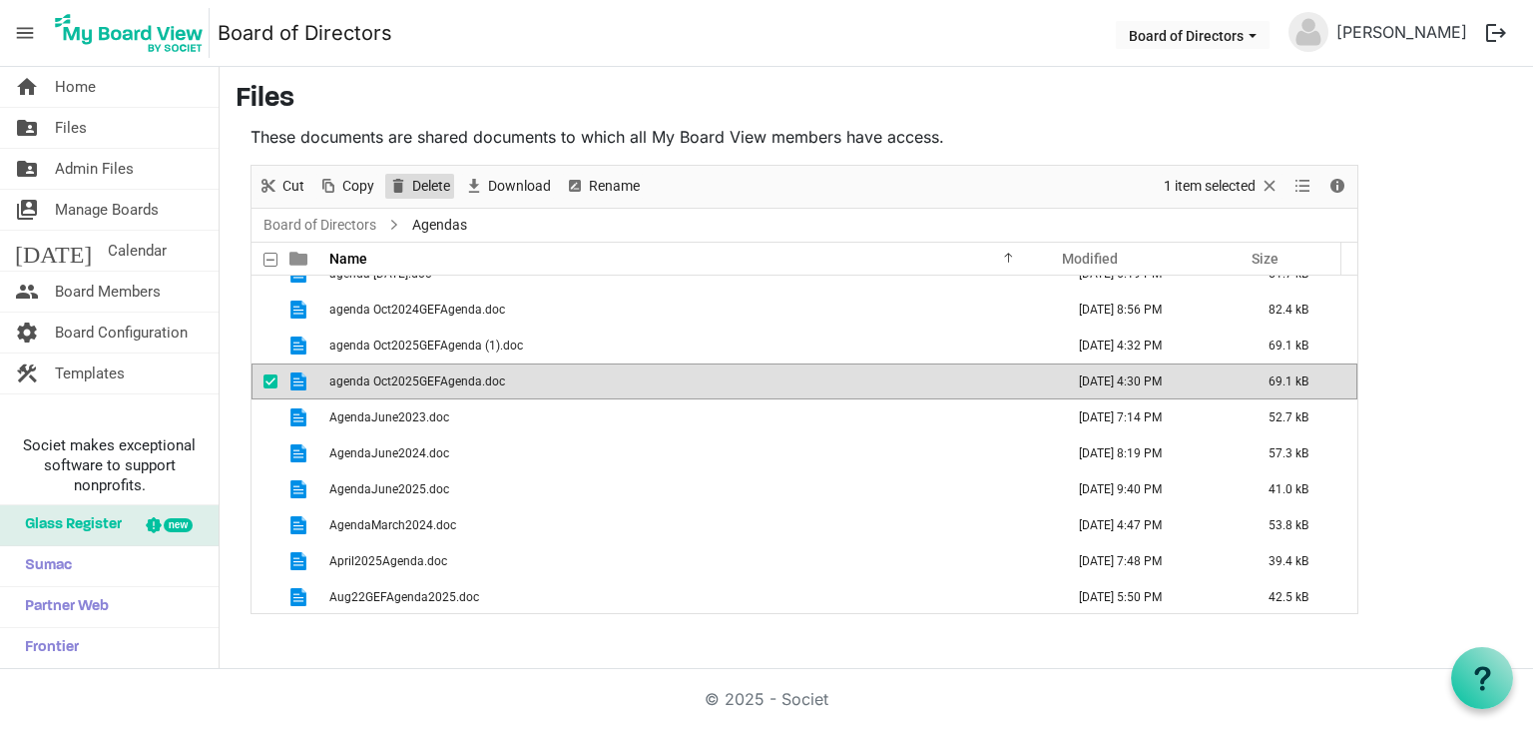
click at [415, 182] on span "Delete" at bounding box center [431, 186] width 42 height 25
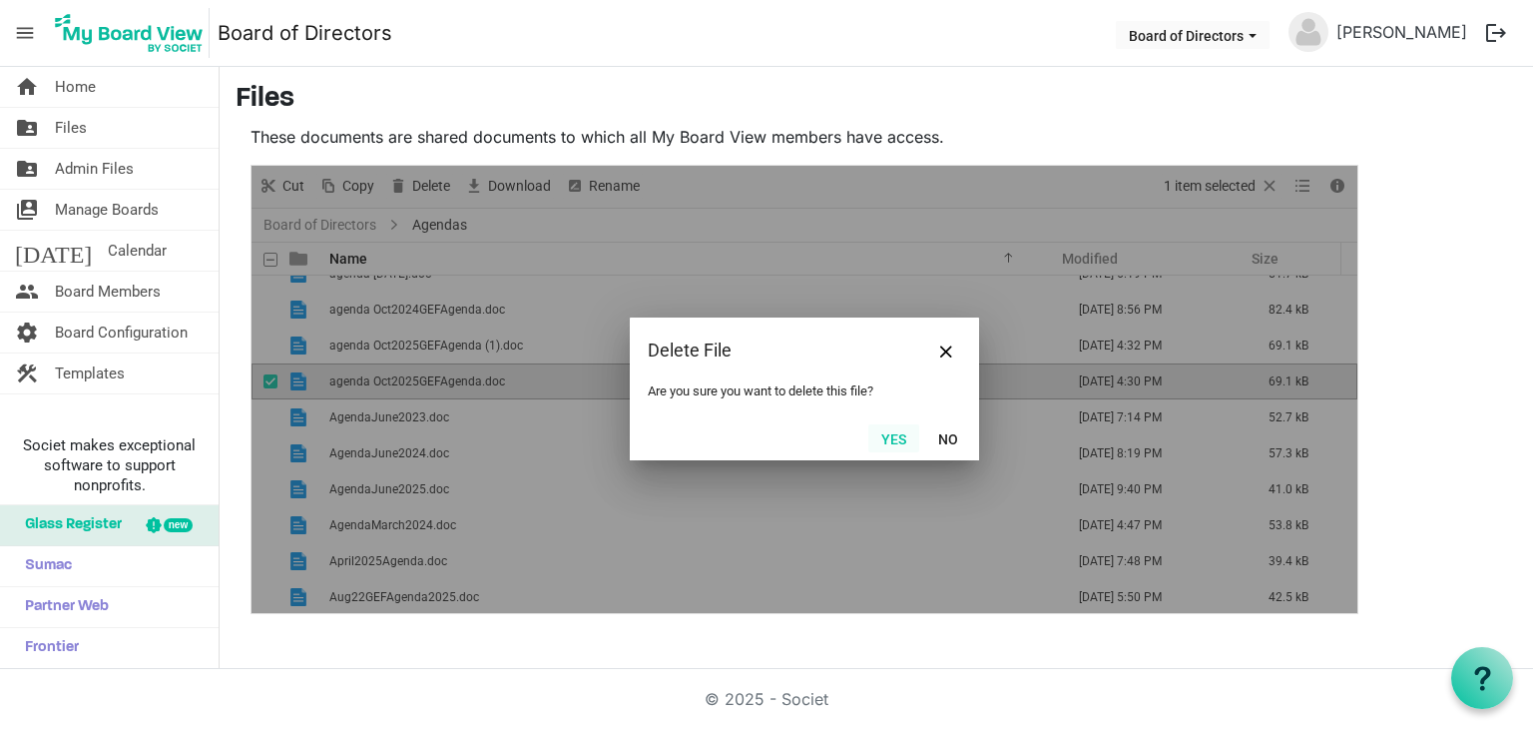
click at [890, 428] on button "Yes" at bounding box center [893, 438] width 51 height 28
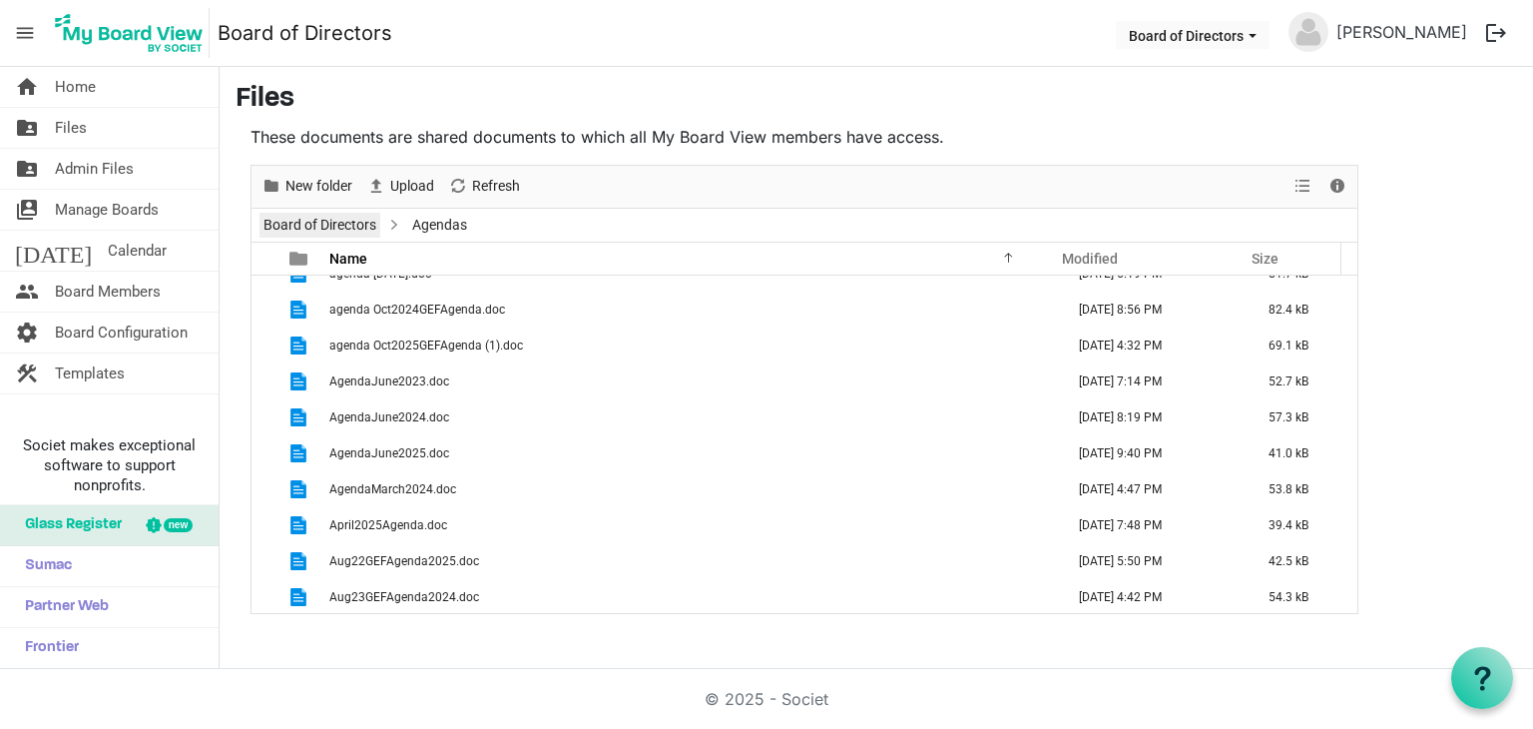
click at [337, 225] on link "Board of Directors" at bounding box center [319, 225] width 121 height 25
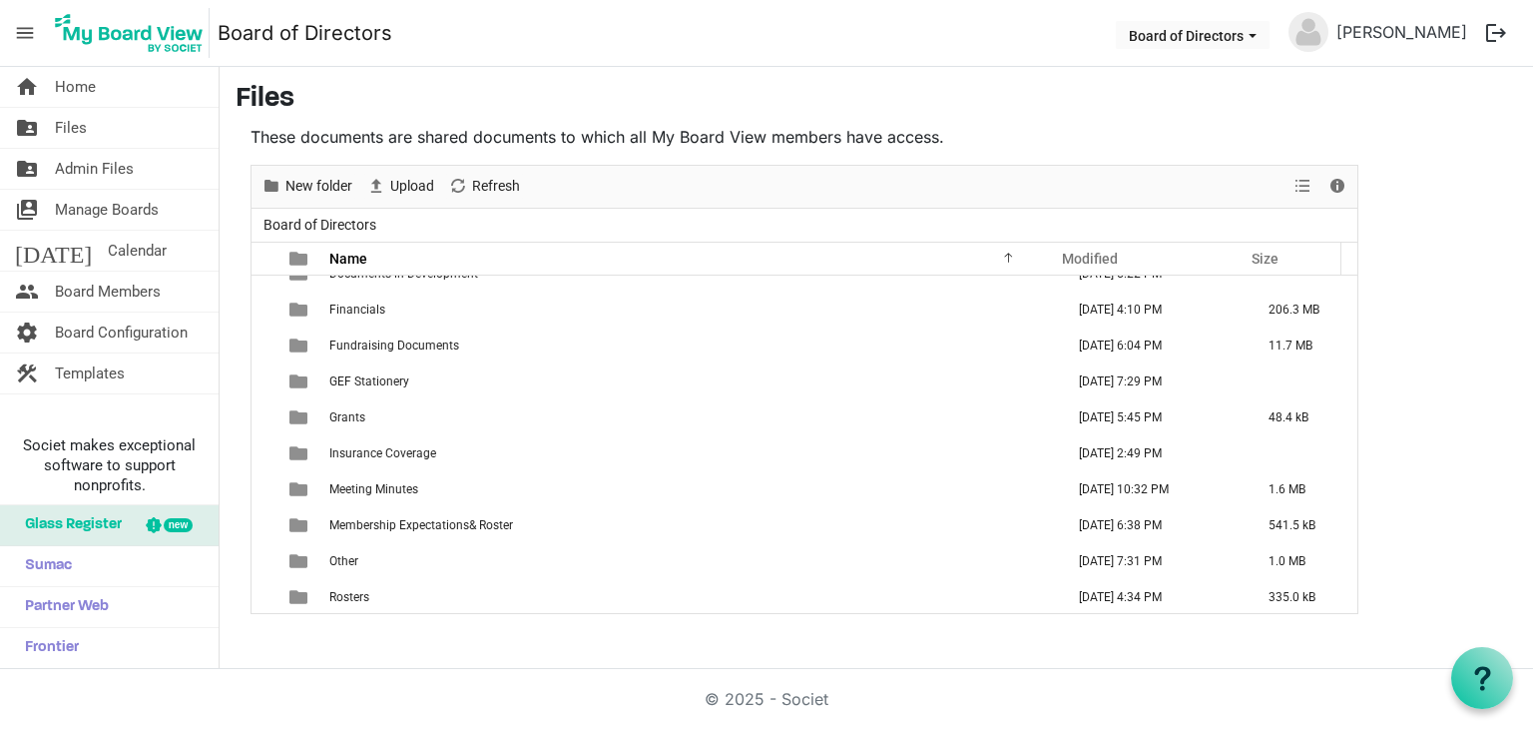
click at [267, 219] on span "Board of Directors" at bounding box center [319, 225] width 121 height 25
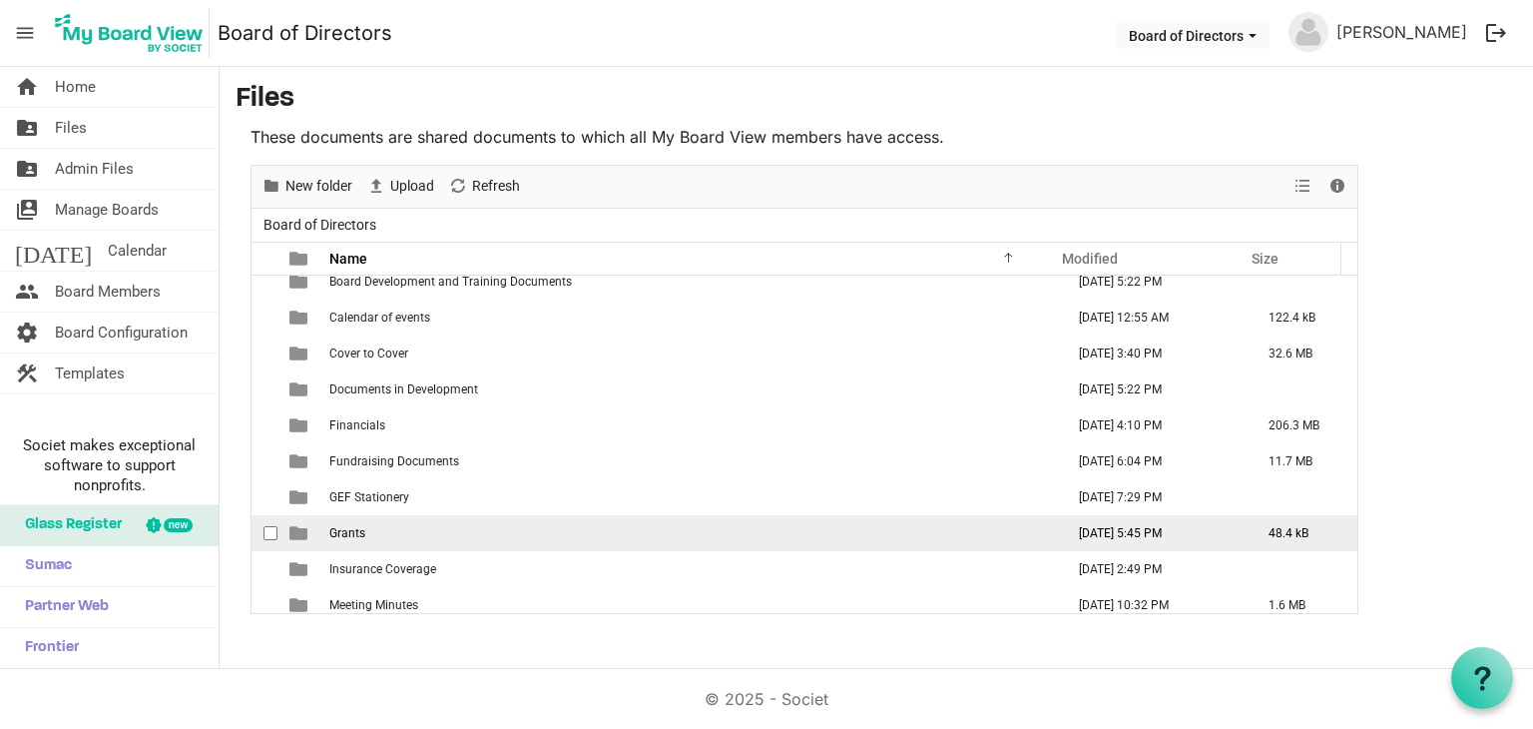
scroll to position [0, 0]
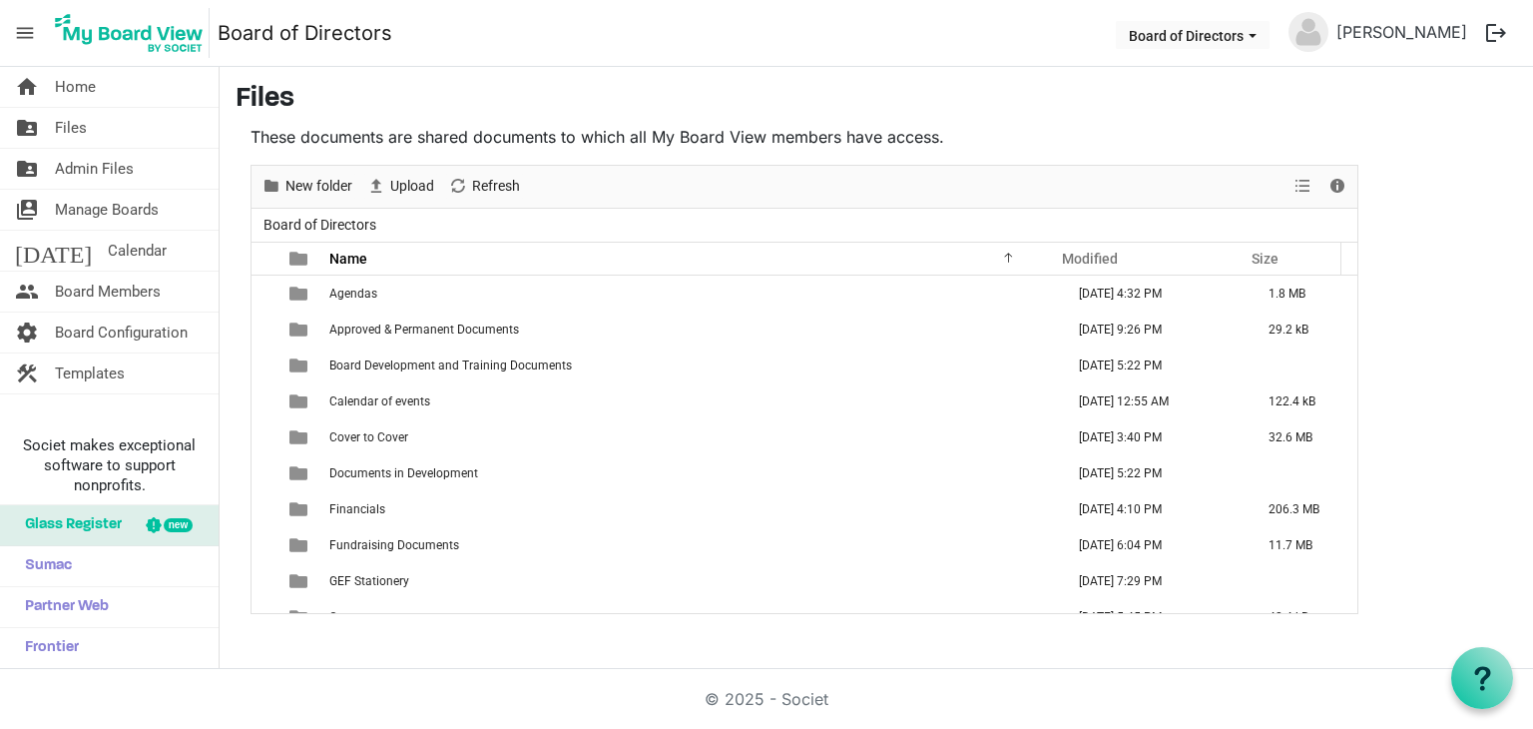
click at [271, 223] on span "Board of Directors" at bounding box center [319, 225] width 121 height 25
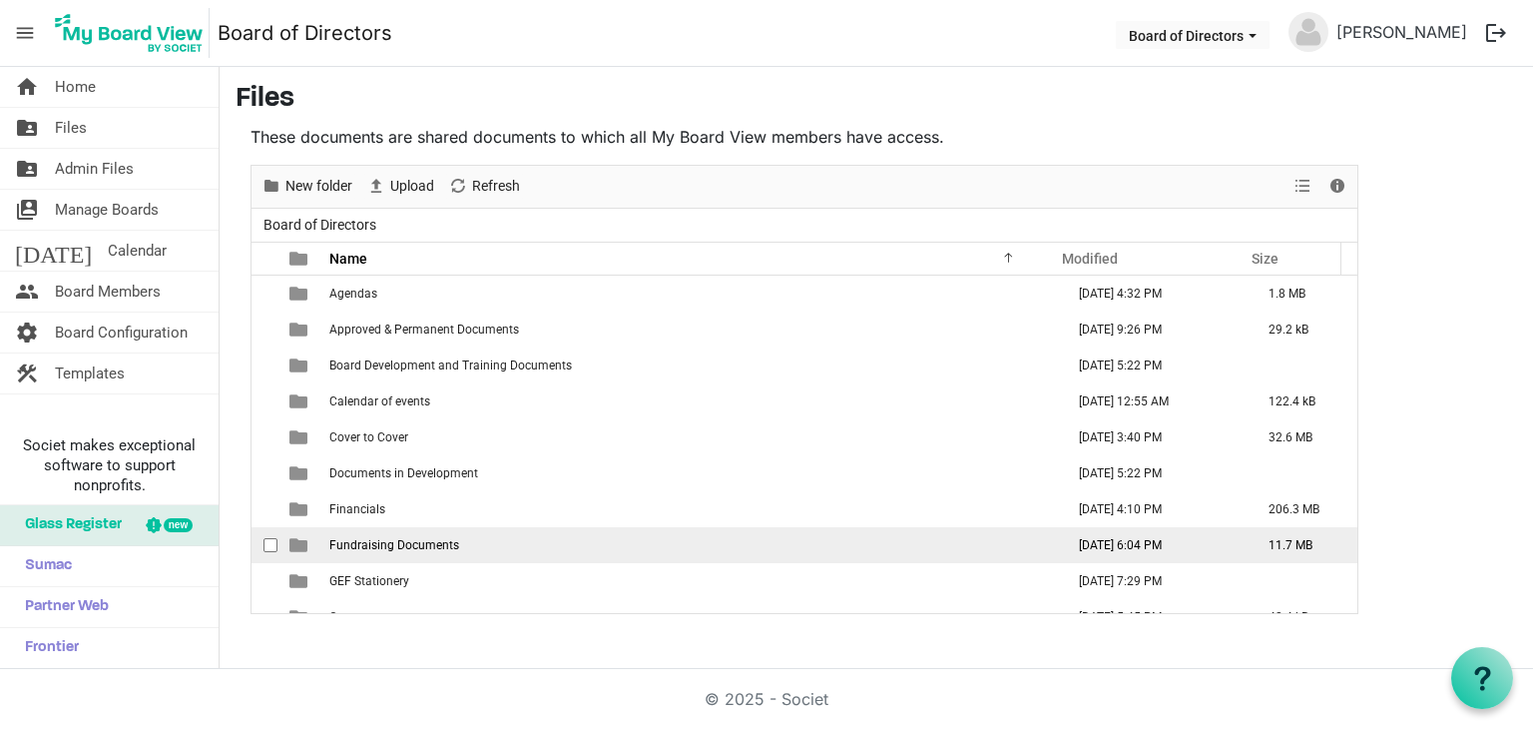
scroll to position [200, 0]
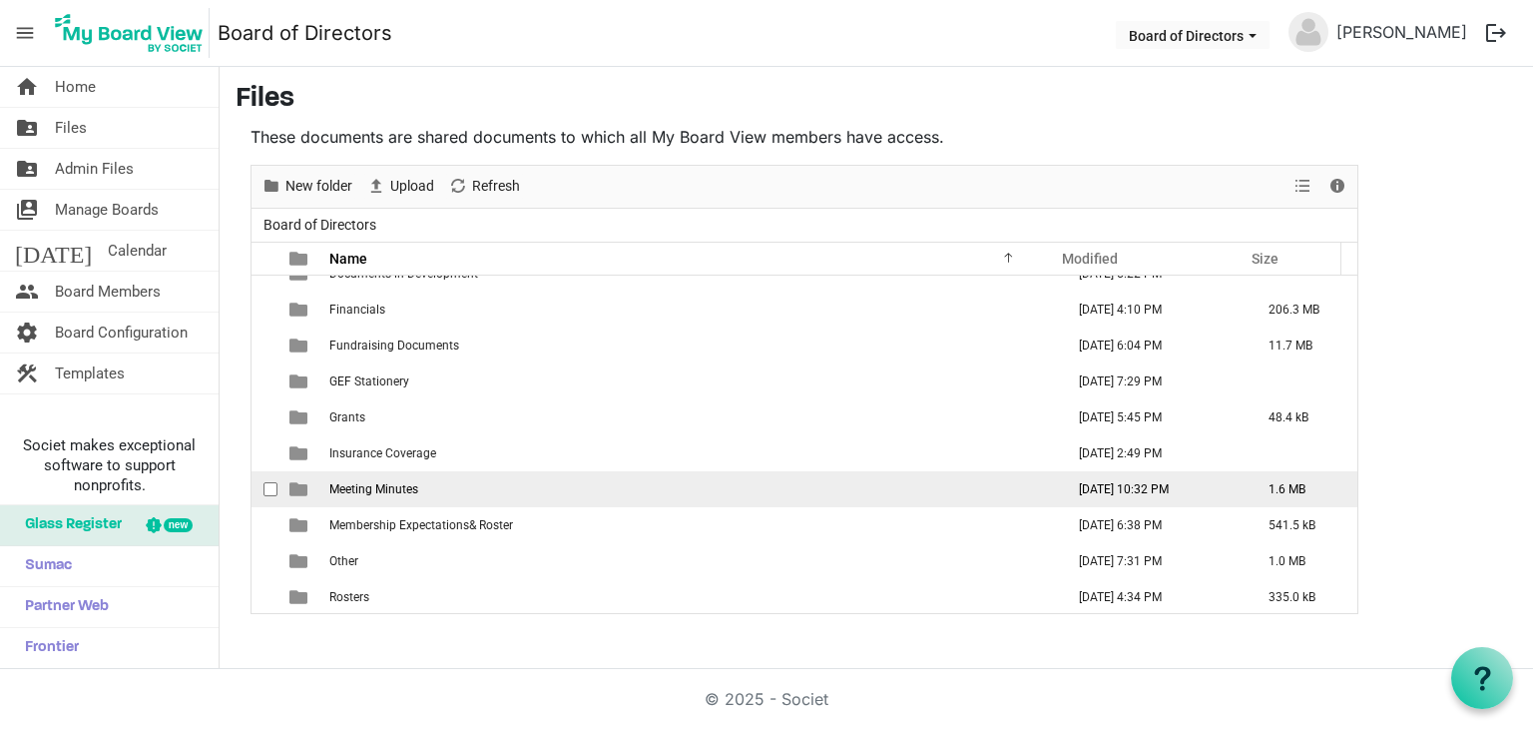
click at [525, 492] on td "Meeting Minutes" at bounding box center [690, 489] width 735 height 36
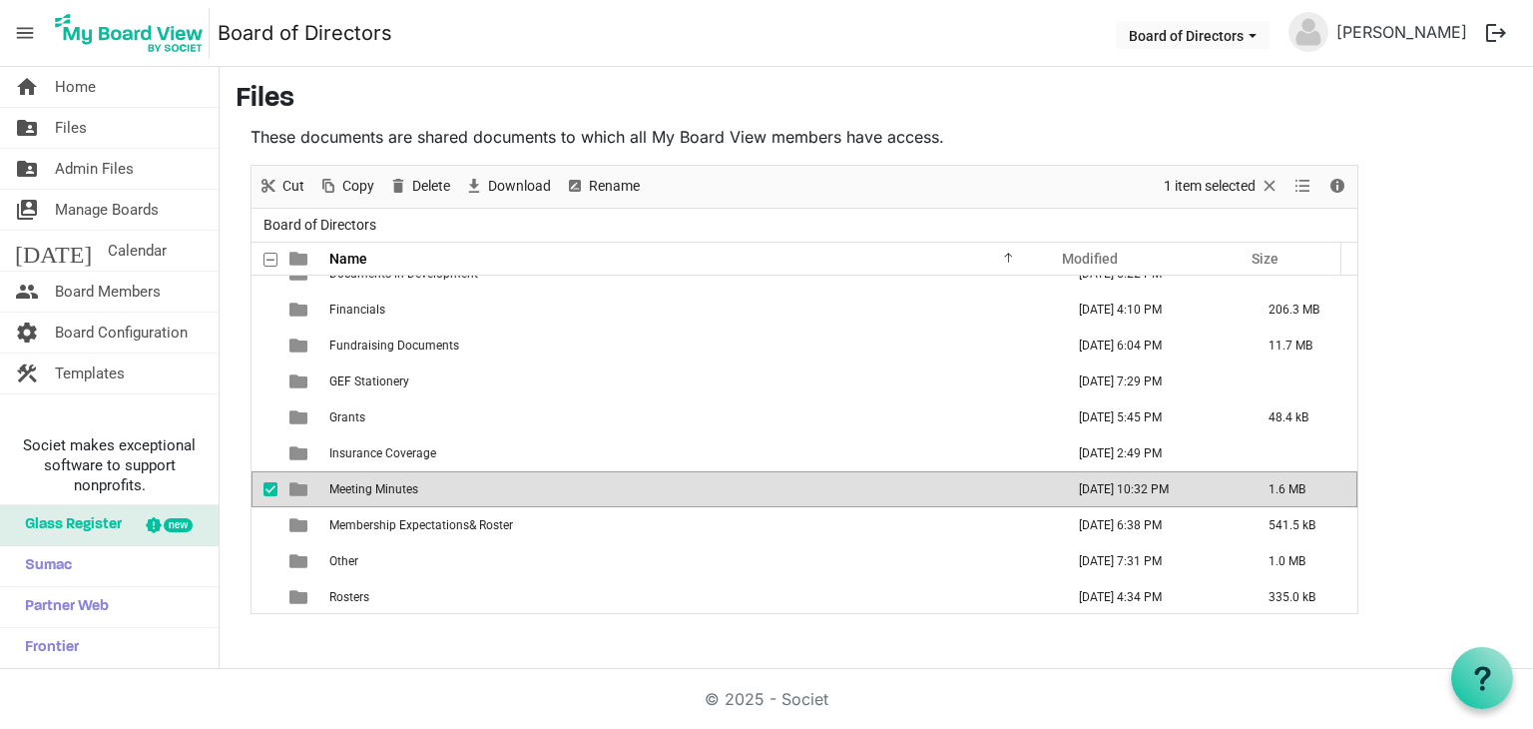
click at [525, 492] on td "Meeting Minutes" at bounding box center [690, 489] width 735 height 36
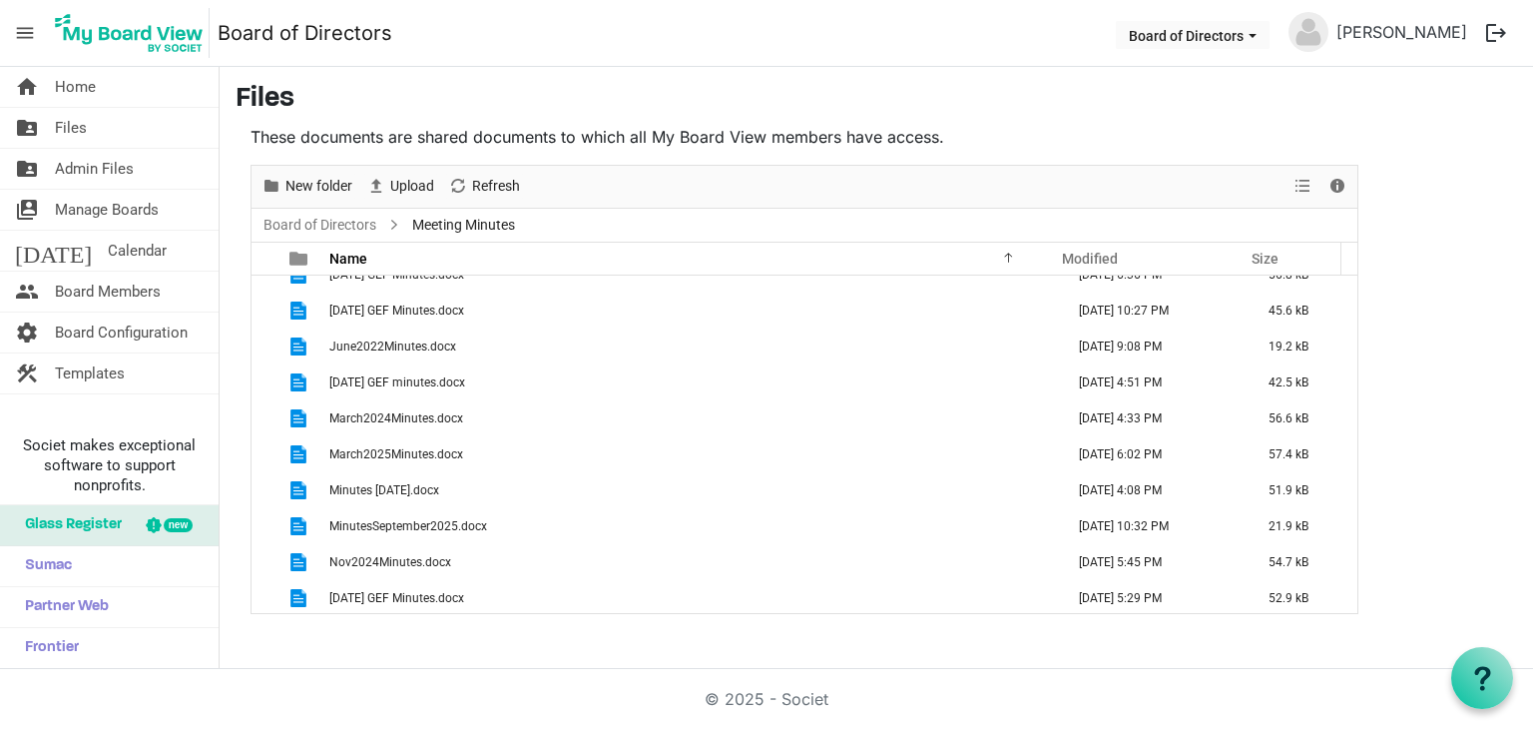
scroll to position [620, 0]
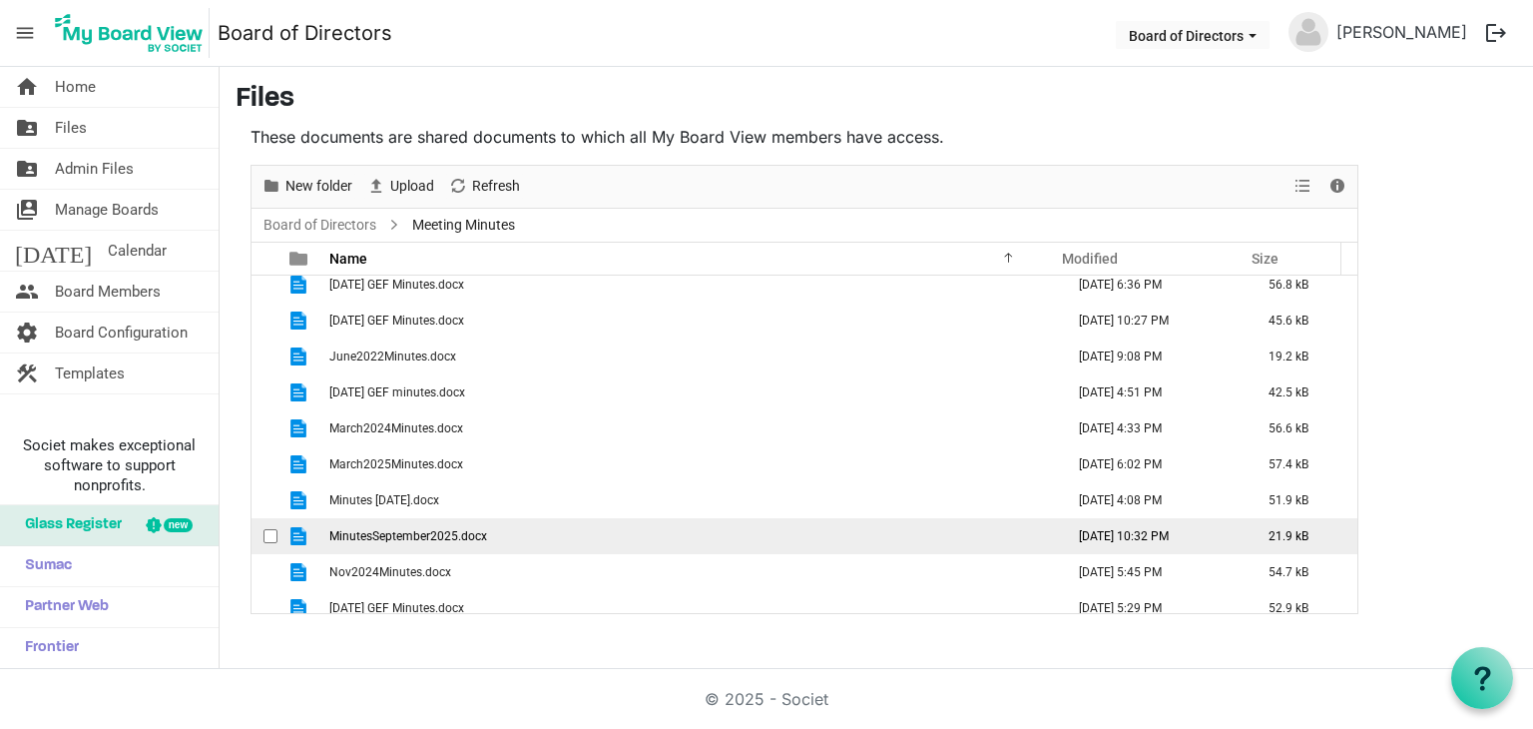
click at [663, 528] on td "MinutesSeptember2025.docx" at bounding box center [690, 536] width 735 height 36
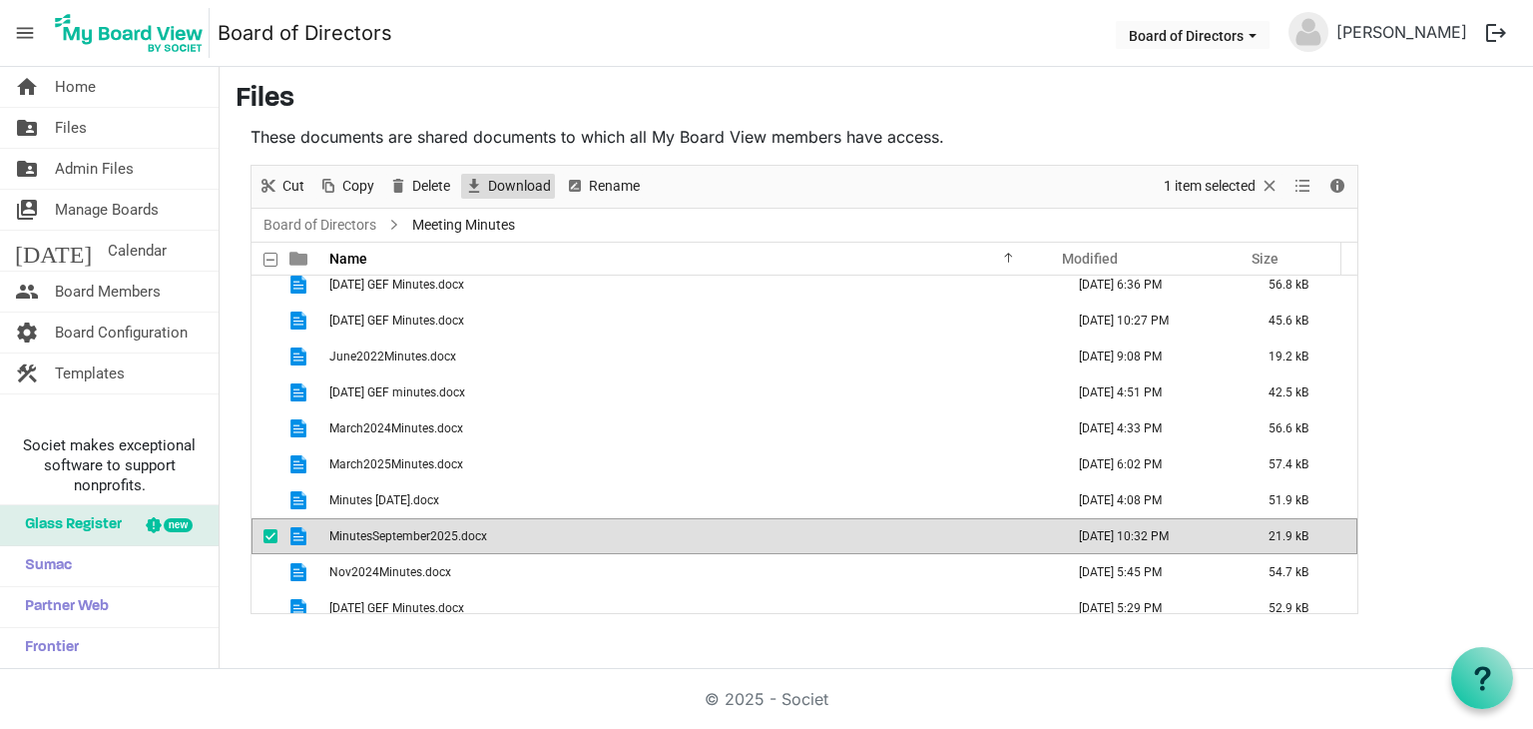
click at [495, 182] on span "Download" at bounding box center [519, 186] width 67 height 25
